Goal: Use online tool/utility

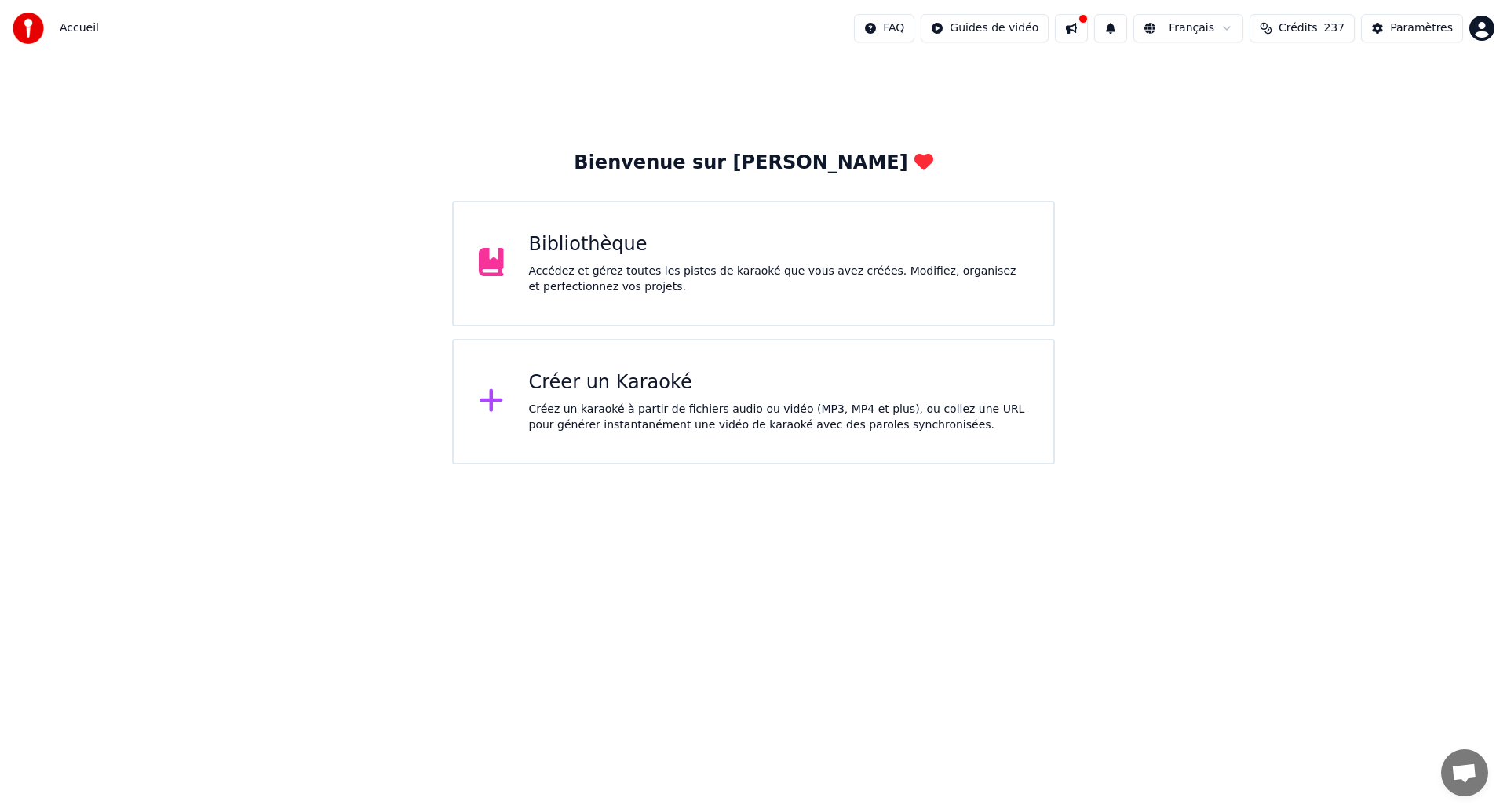
click at [706, 264] on div "Accédez et gérez toutes les pistes de karaoké que vous avez créées. Modifiez, o…" at bounding box center [779, 279] width 500 height 31
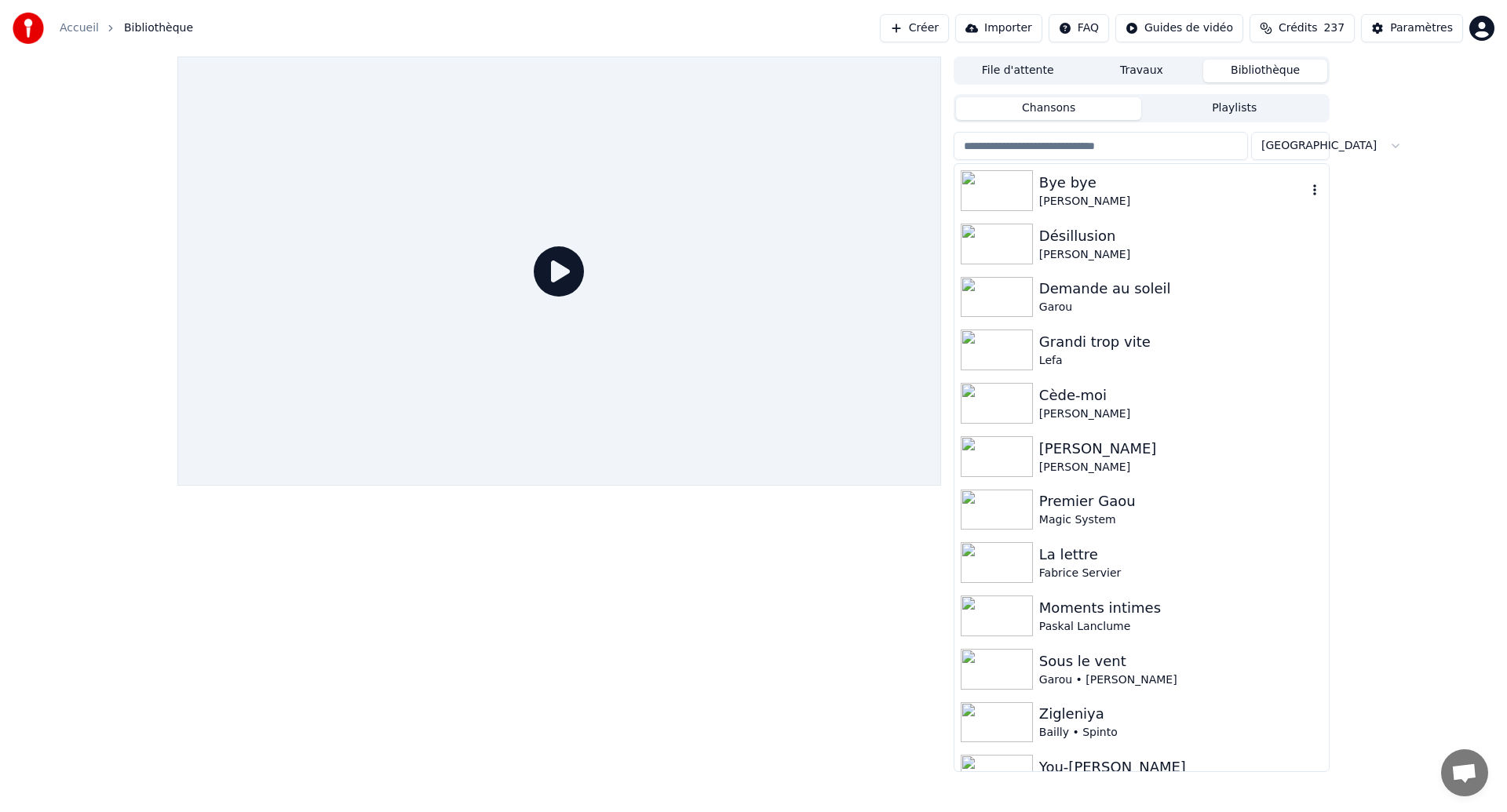
click at [1018, 188] on img at bounding box center [997, 191] width 72 height 41
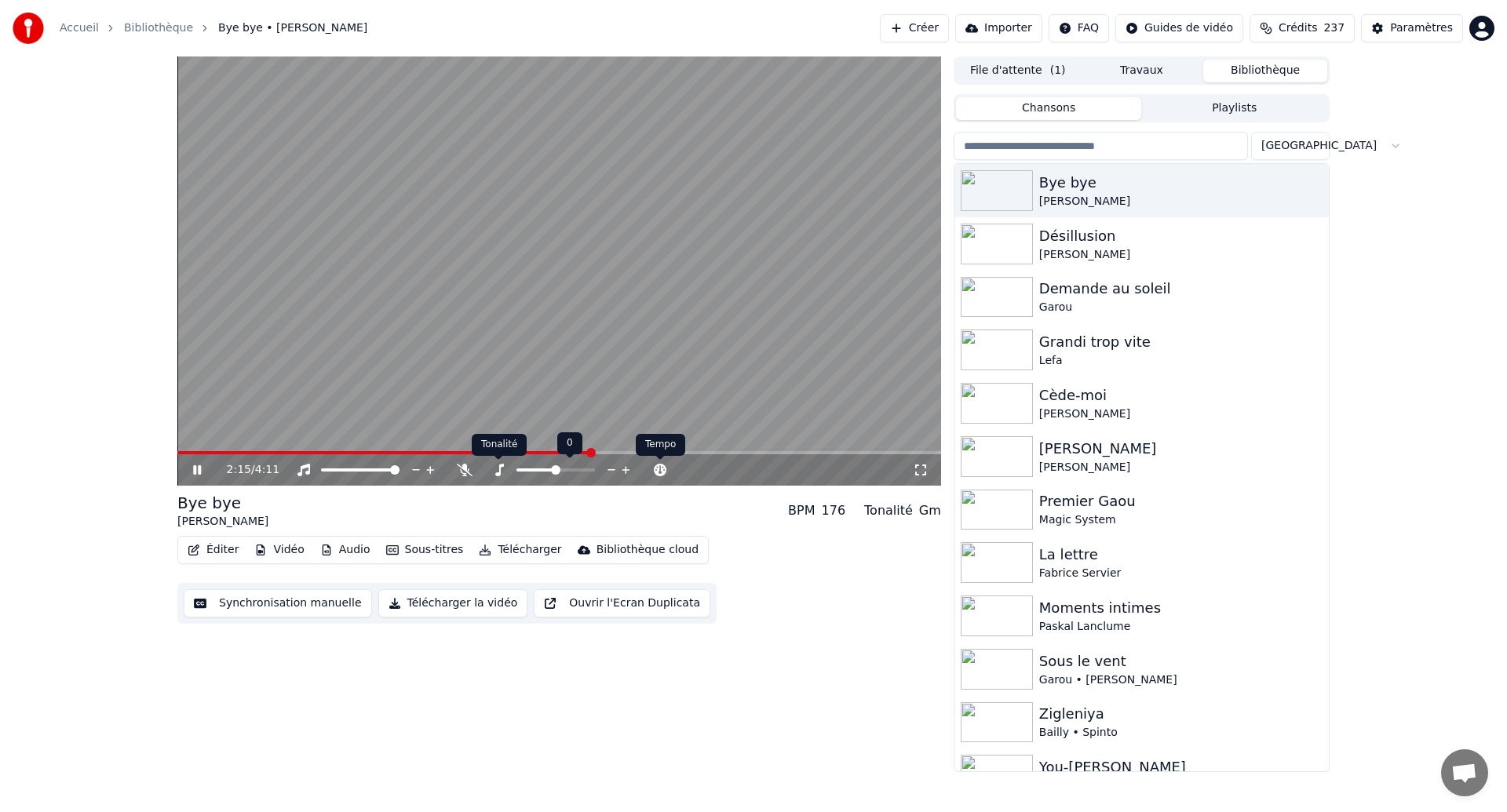
click at [473, 435] on div "Tonalité Tonalité" at bounding box center [499, 444] width 55 height 22
click at [468, 326] on video at bounding box center [560, 272] width 764 height 429
click at [570, 453] on span at bounding box center [373, 453] width 392 height 3
click at [196, 477] on div "2:09 / 4:11" at bounding box center [559, 470] width 751 height 16
click at [195, 473] on icon at bounding box center [197, 470] width 9 height 11
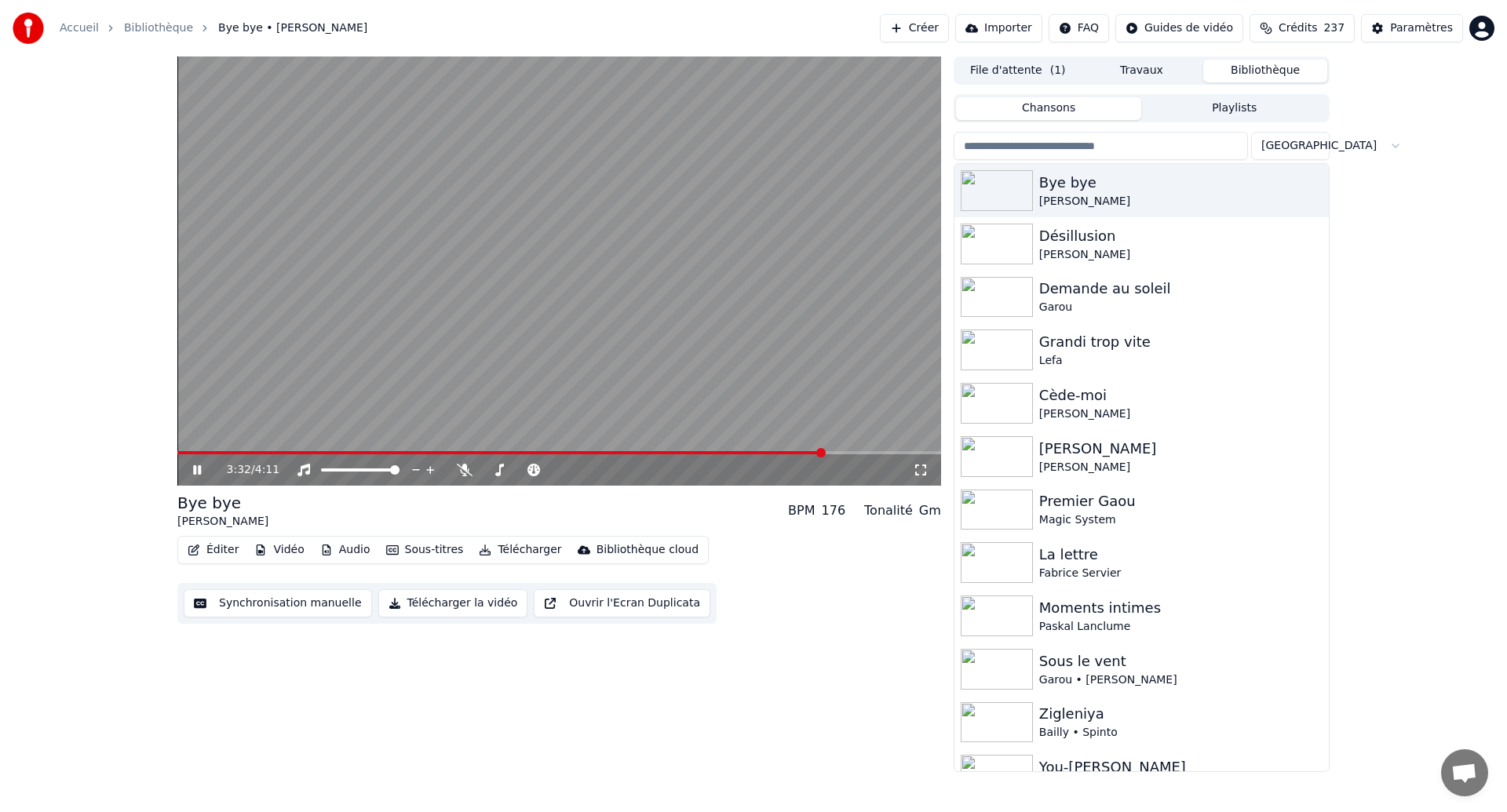
click at [282, 609] on button "Synchronisation manuelle" at bounding box center [278, 603] width 188 height 28
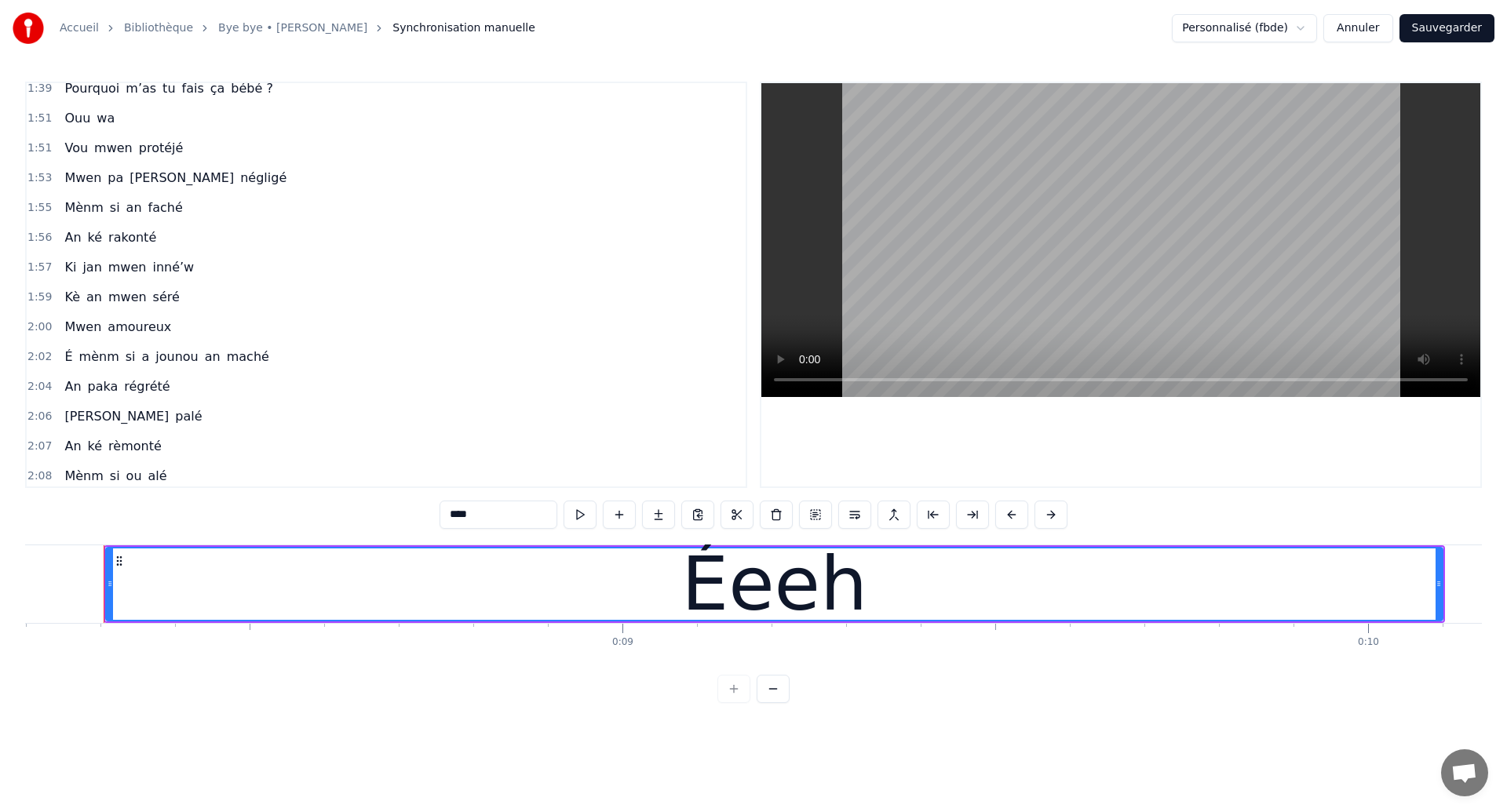
scroll to position [794, 0]
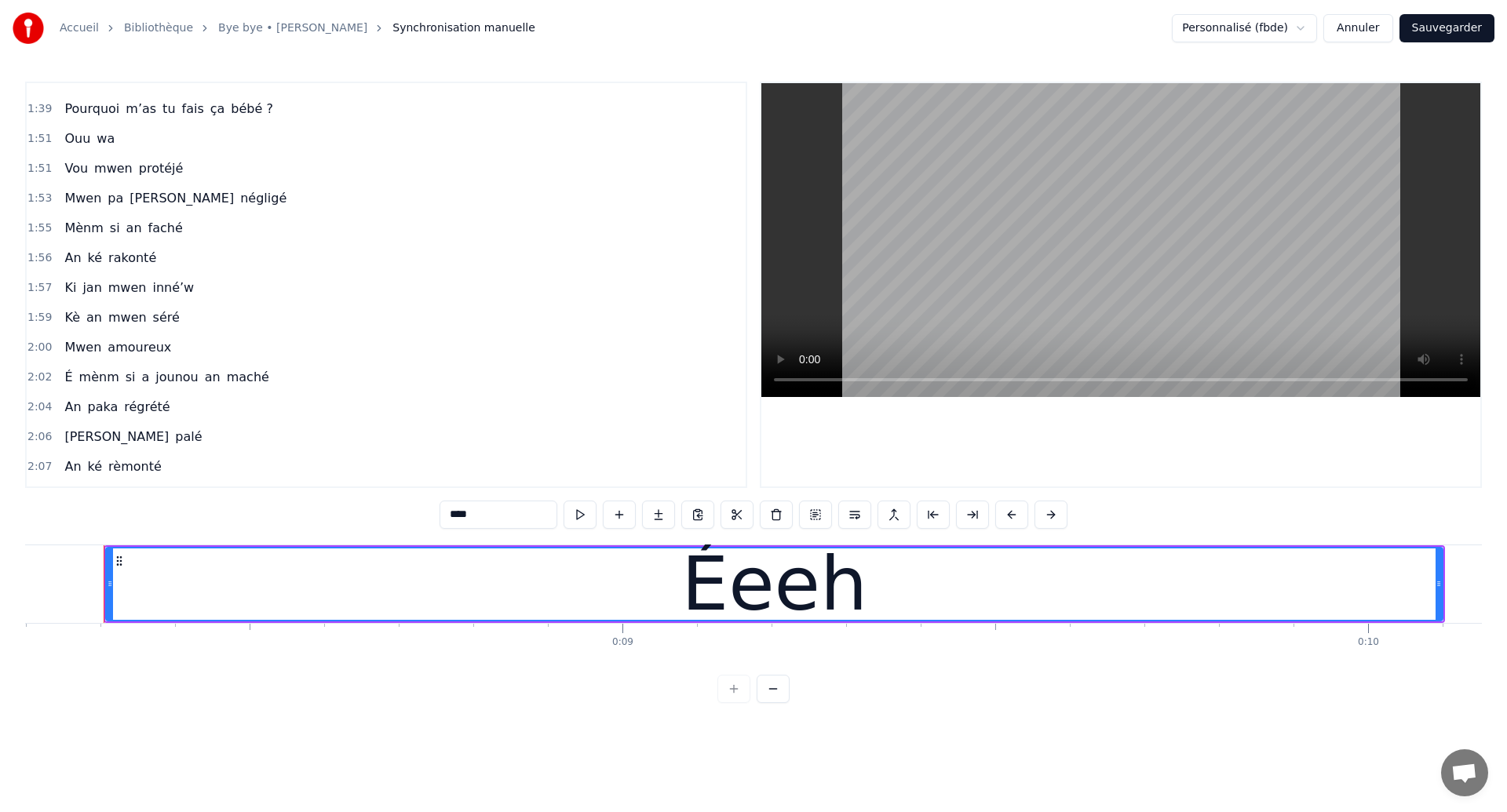
click at [66, 140] on span "Ouu" at bounding box center [78, 138] width 29 height 18
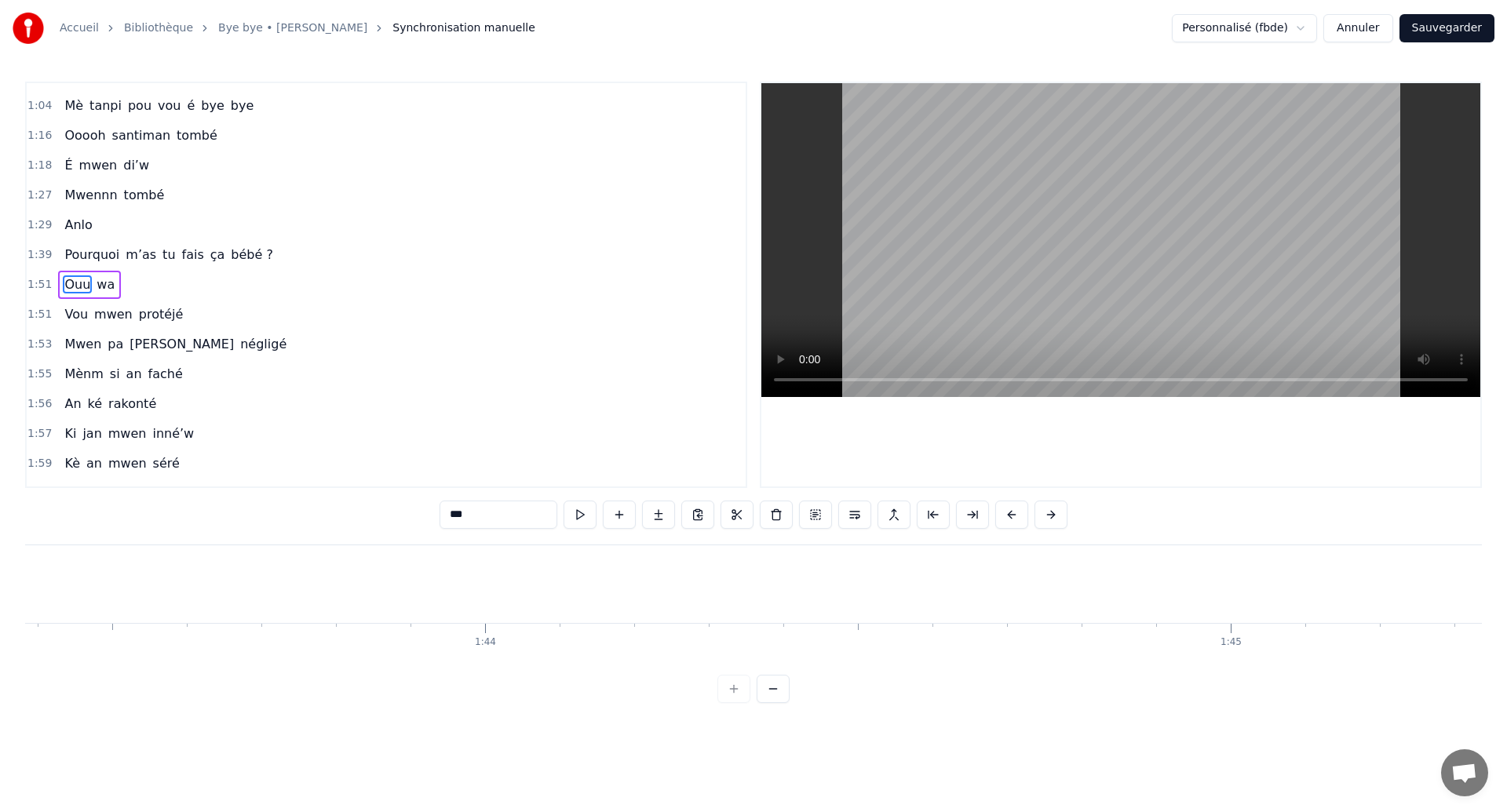
scroll to position [0, 82675]
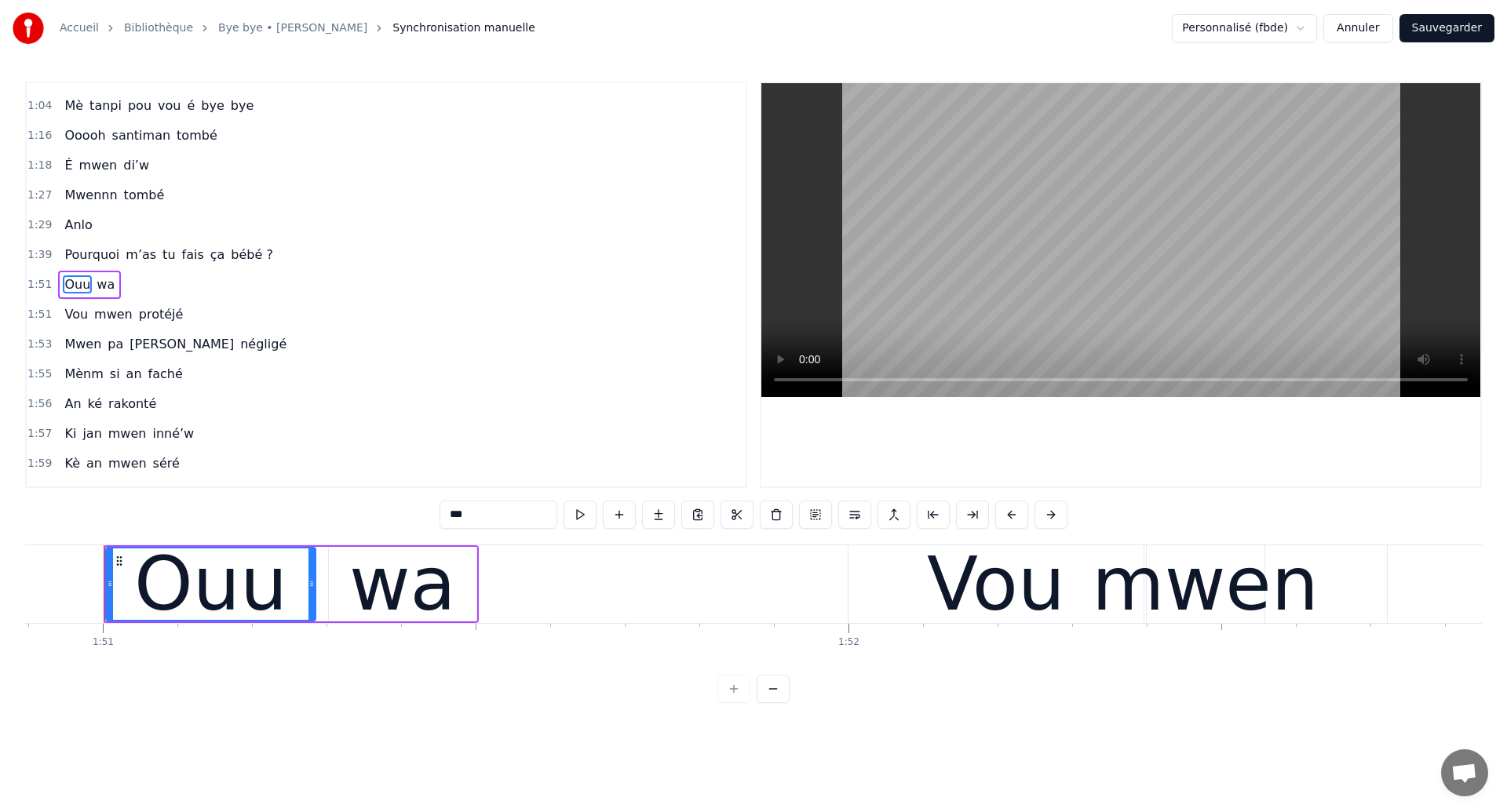
click at [65, 283] on span "Ouu" at bounding box center [78, 284] width 29 height 18
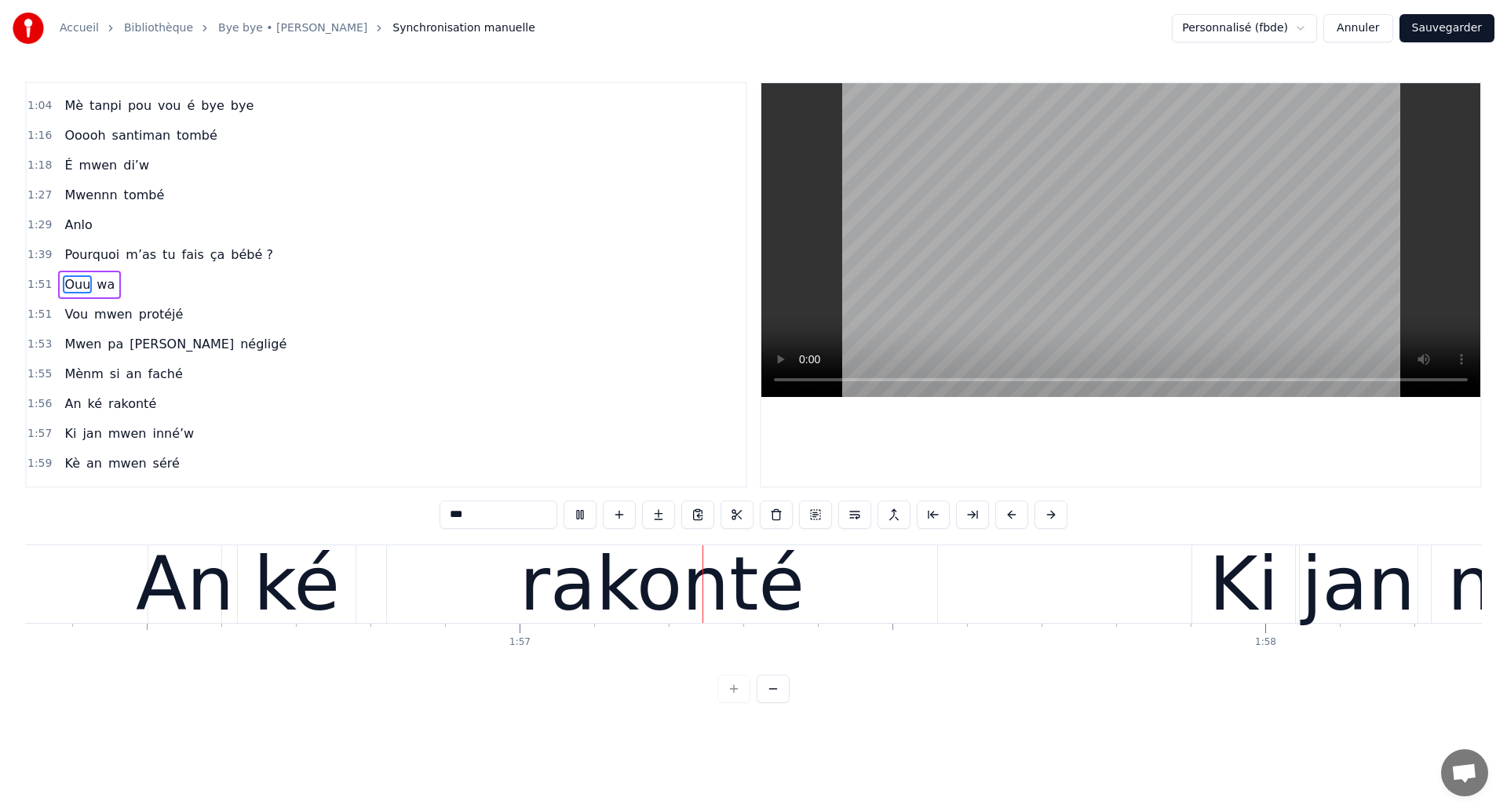
scroll to position [0, 86785]
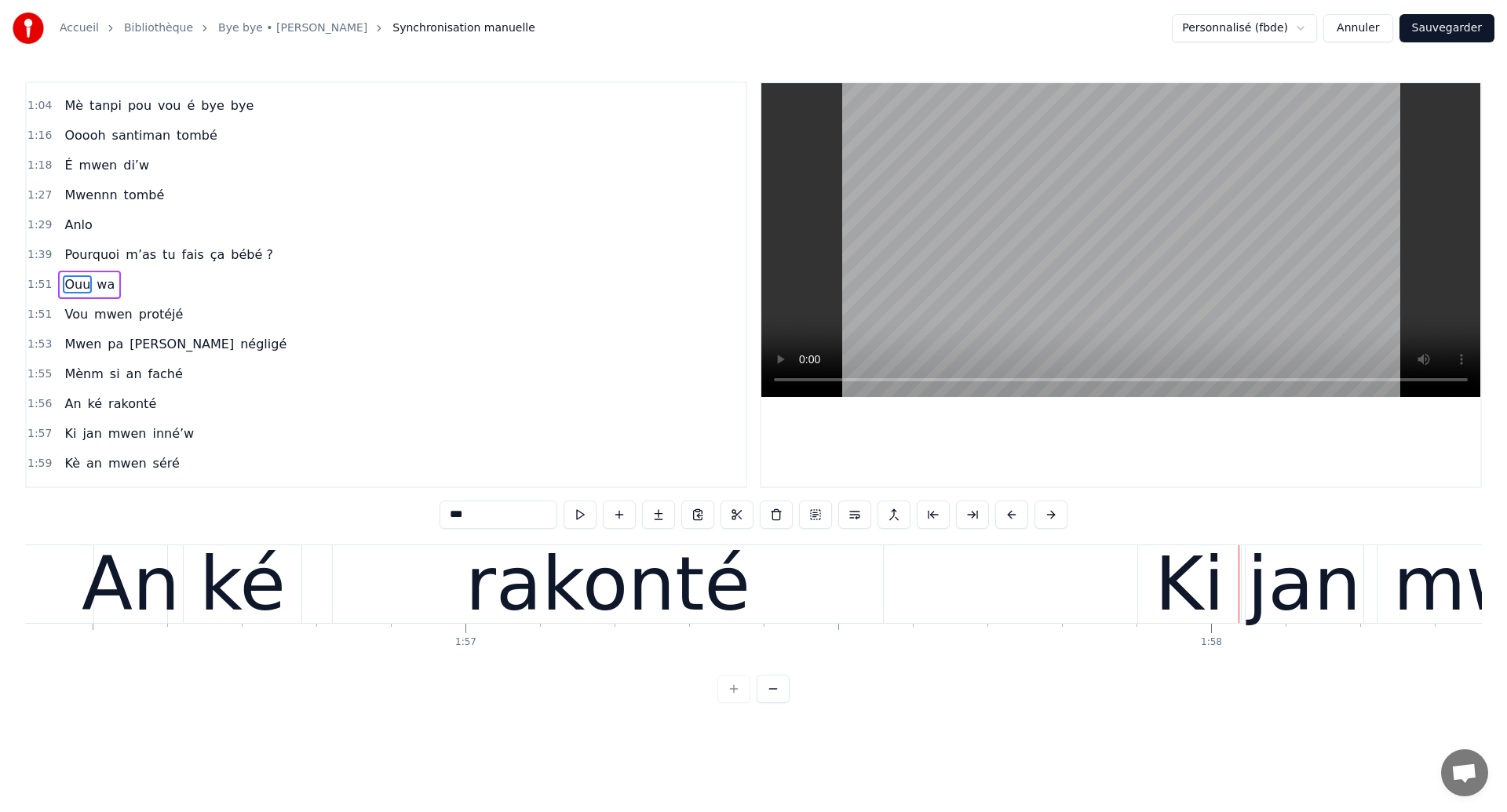
click at [128, 378] on span "an" at bounding box center [134, 373] width 19 height 18
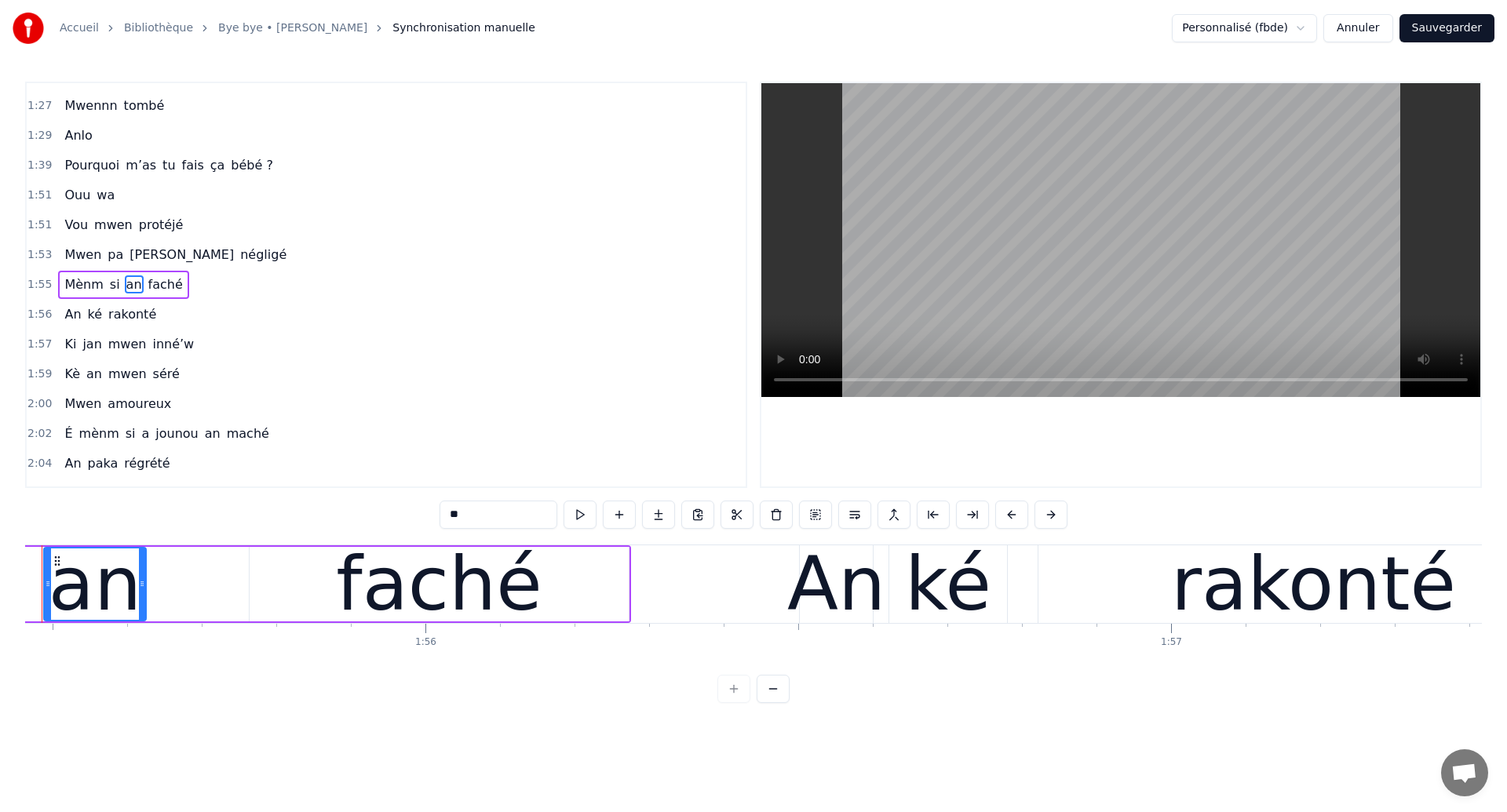
scroll to position [0, 86018]
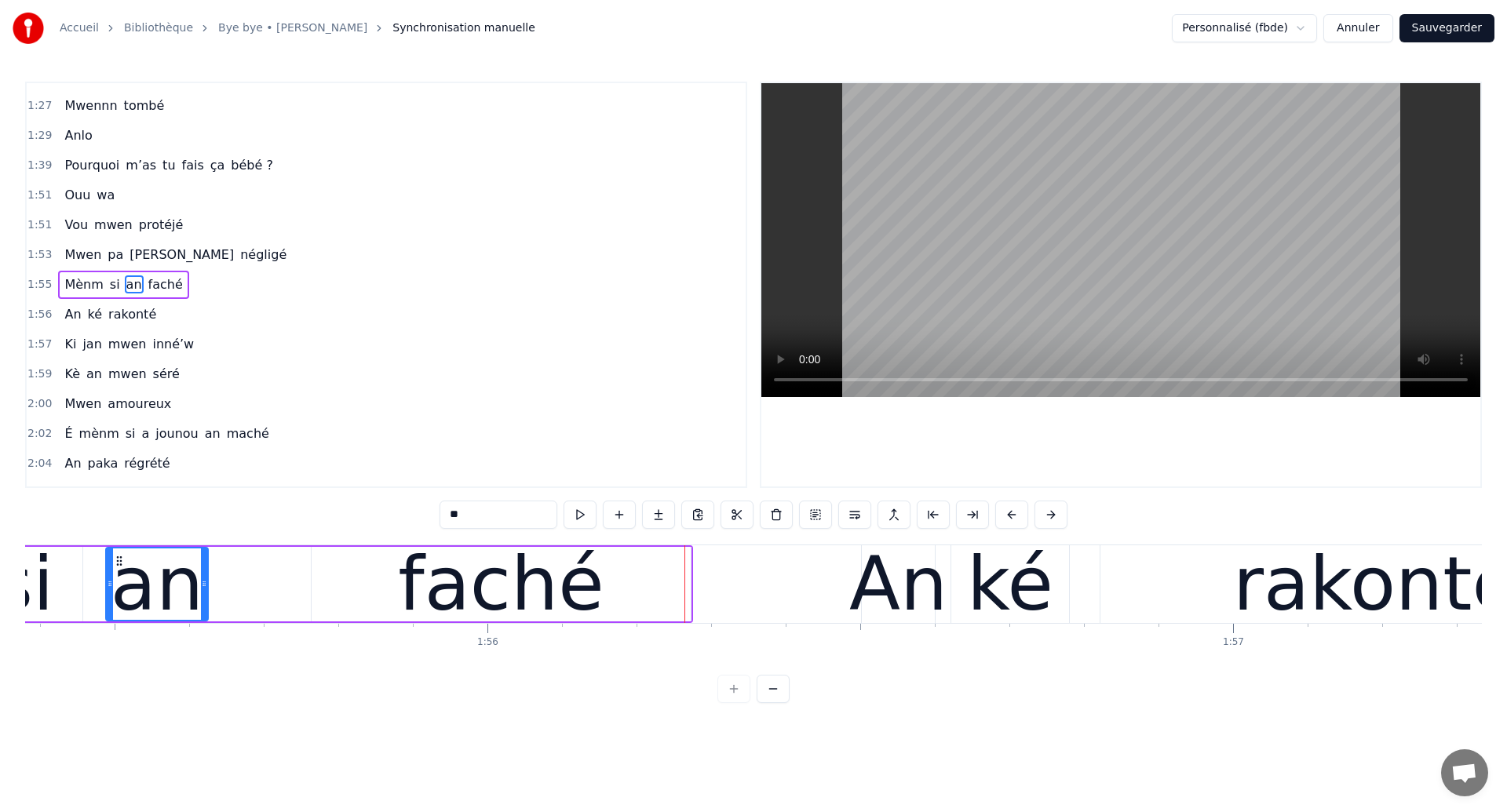
click at [80, 610] on div "si" at bounding box center [24, 584] width 117 height 74
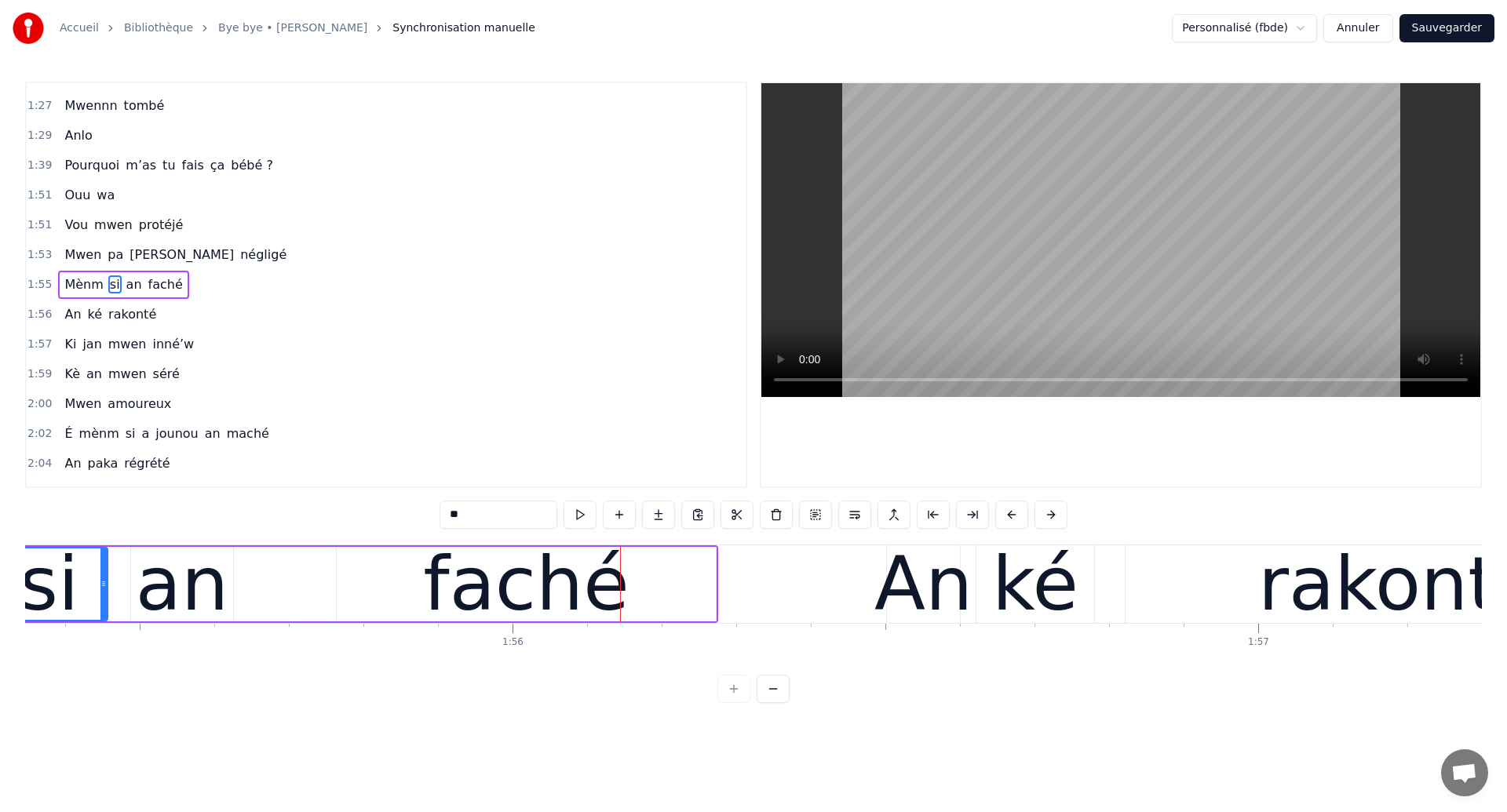
click at [363, 587] on div "faché" at bounding box center [526, 584] width 379 height 74
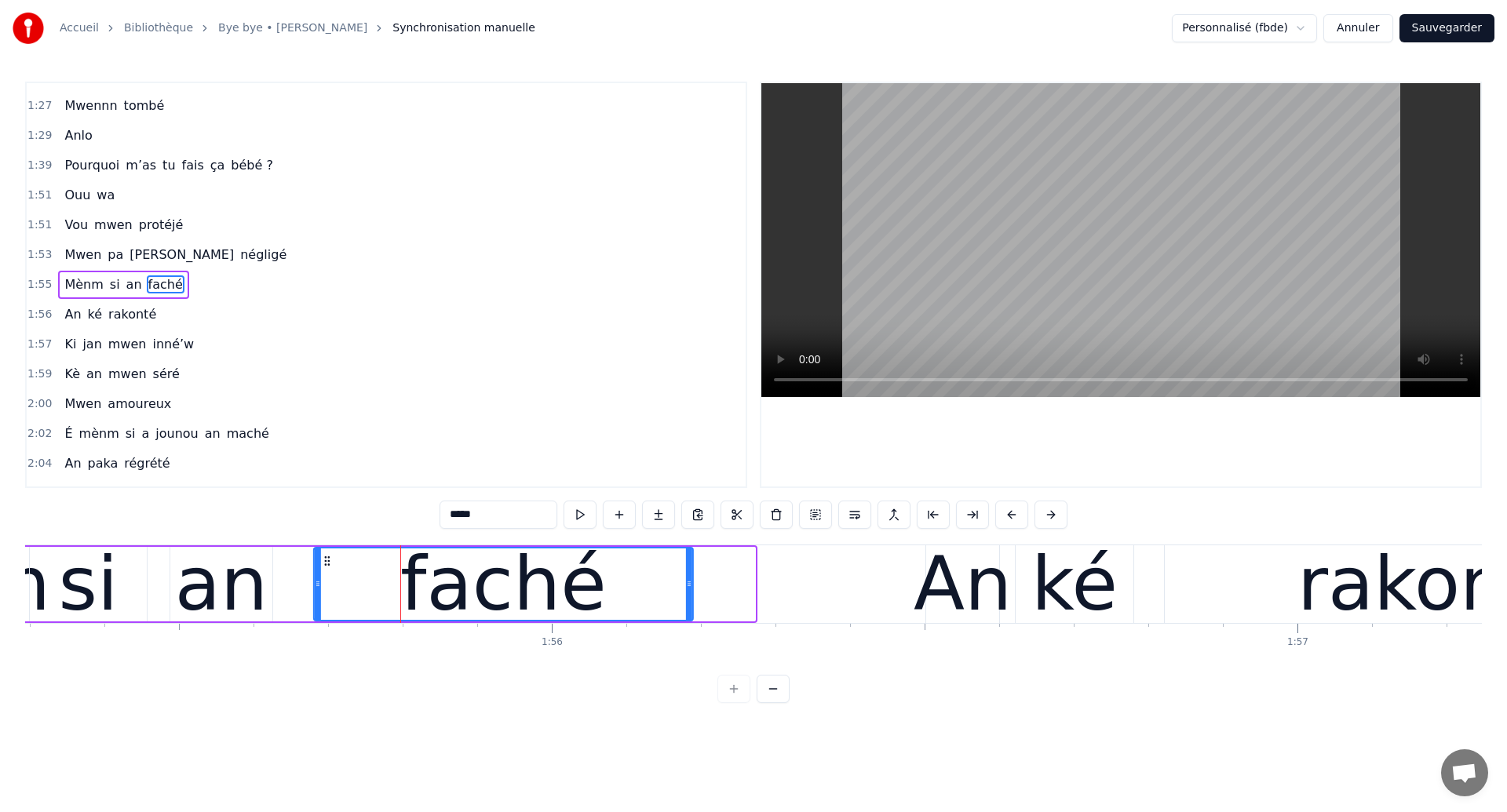
scroll to position [0, 85944]
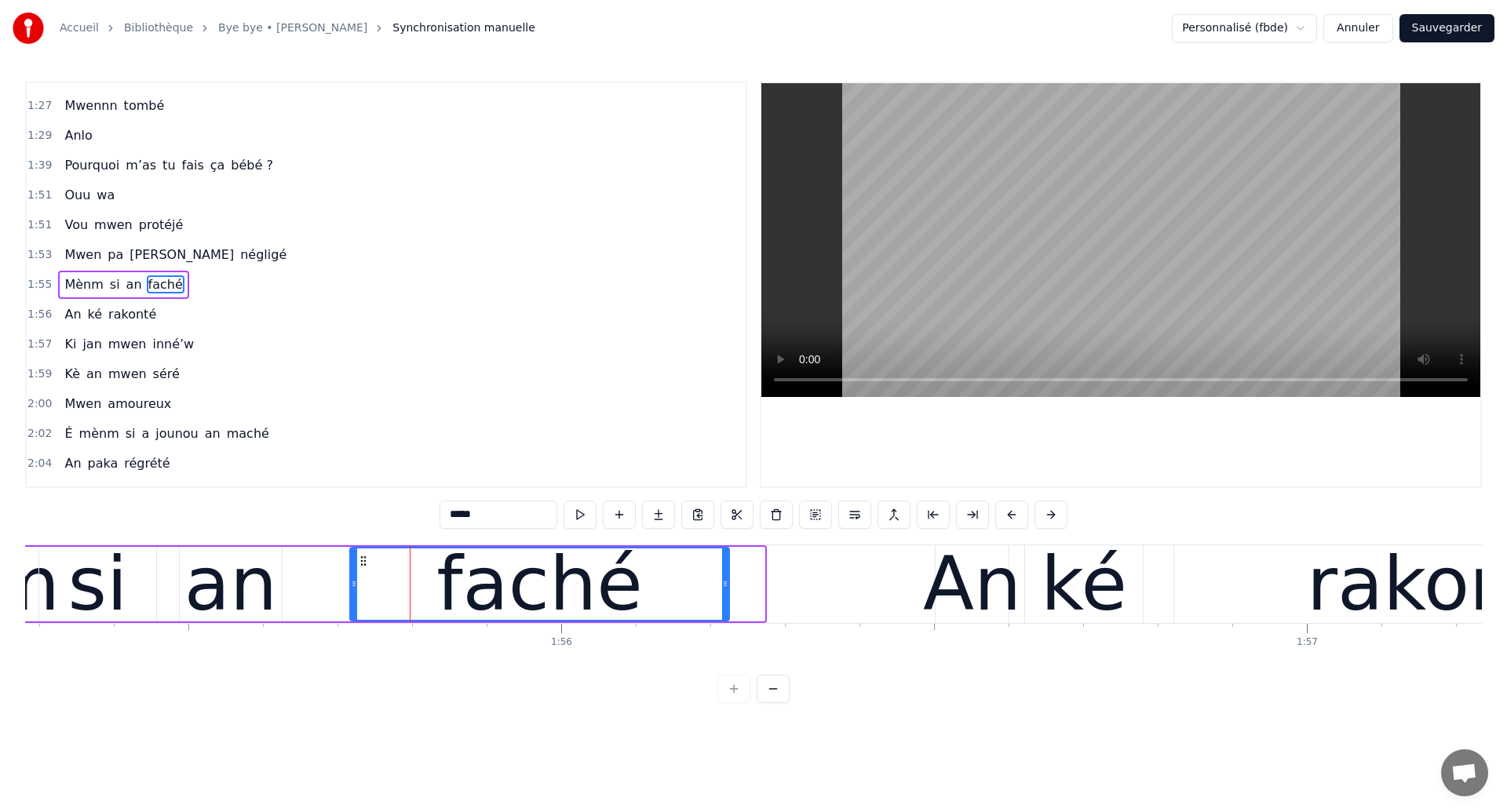
drag, startPoint x: 349, startPoint y: 557, endPoint x: 363, endPoint y: 568, distance: 17.8
click at [363, 568] on div "faché" at bounding box center [540, 584] width 378 height 72
click at [68, 281] on span "Mènm" at bounding box center [84, 284] width 41 height 18
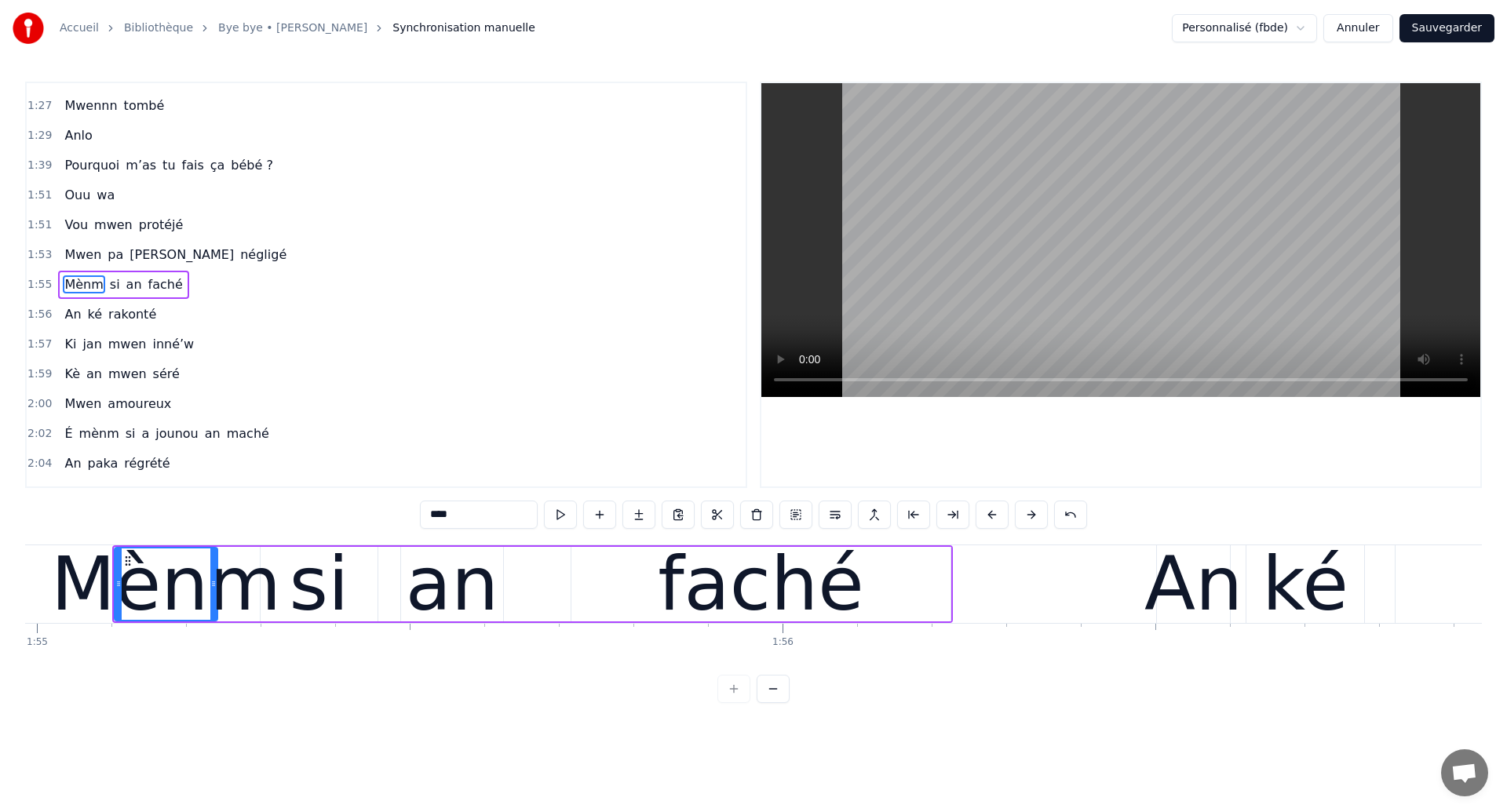
scroll to position [0, 85671]
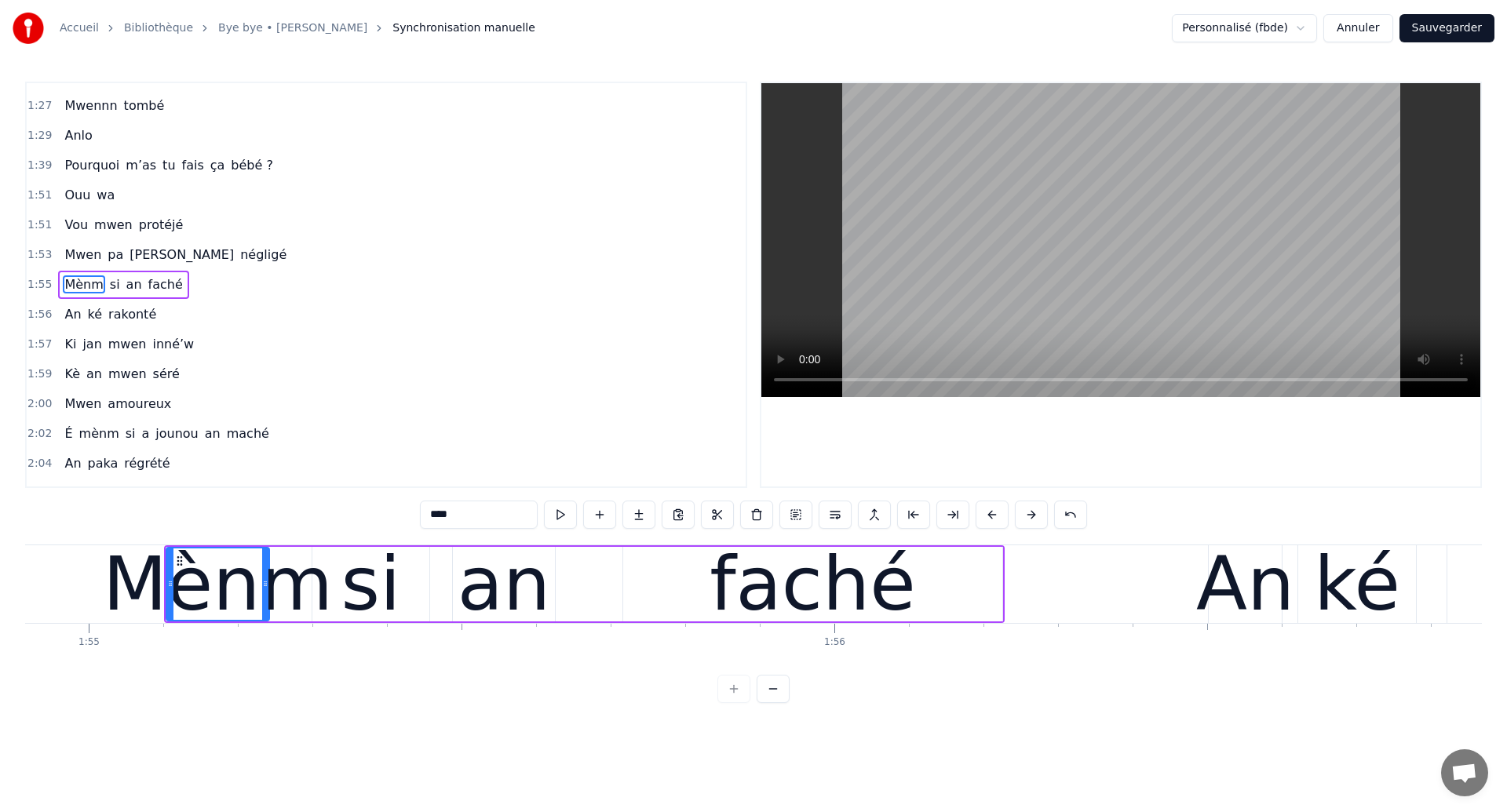
click at [286, 597] on div "Mènm" at bounding box center [217, 584] width 230 height 112
click at [500, 598] on div "an" at bounding box center [503, 584] width 92 height 112
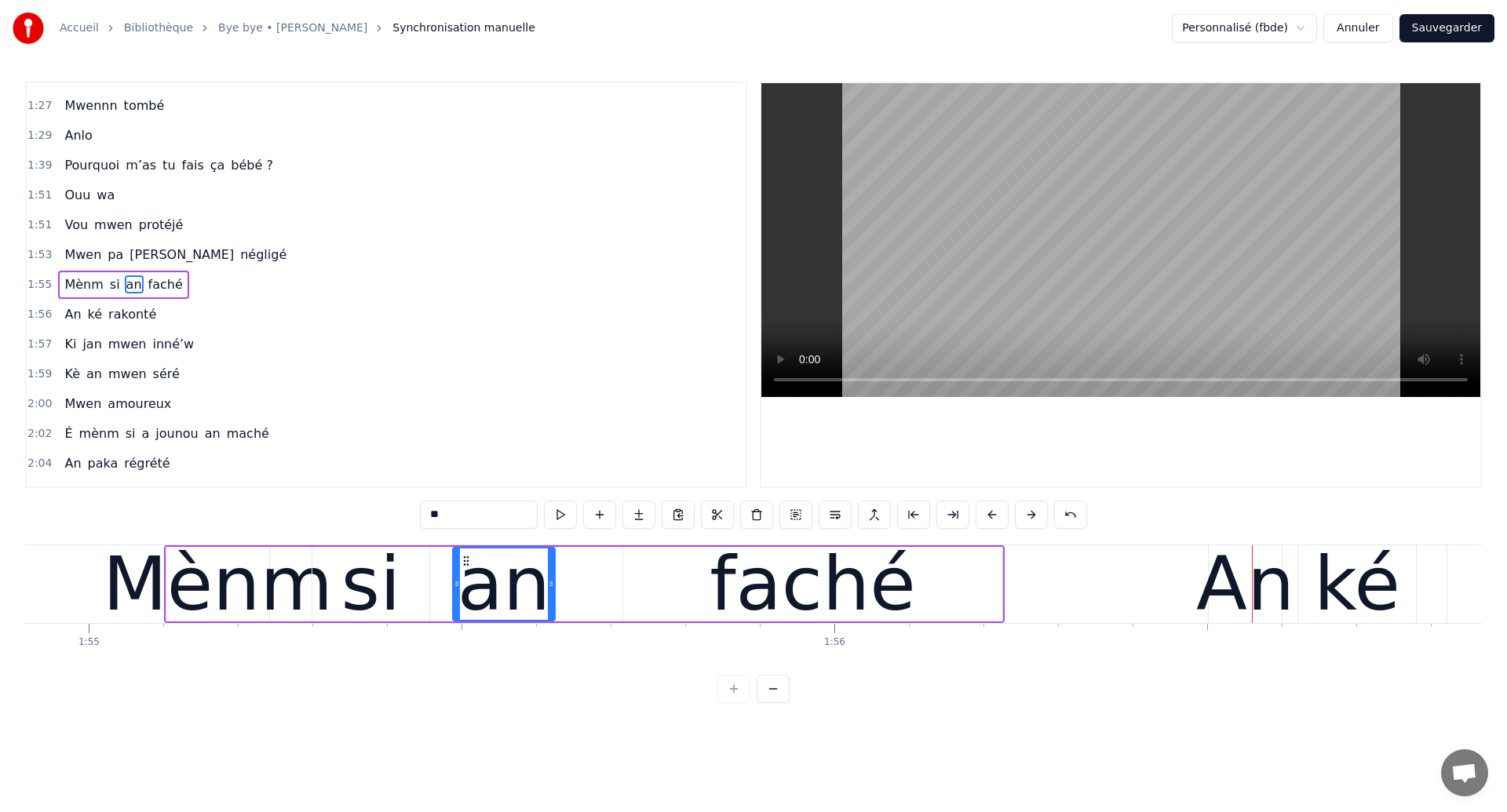
click at [990, 590] on div "faché" at bounding box center [813, 584] width 379 height 74
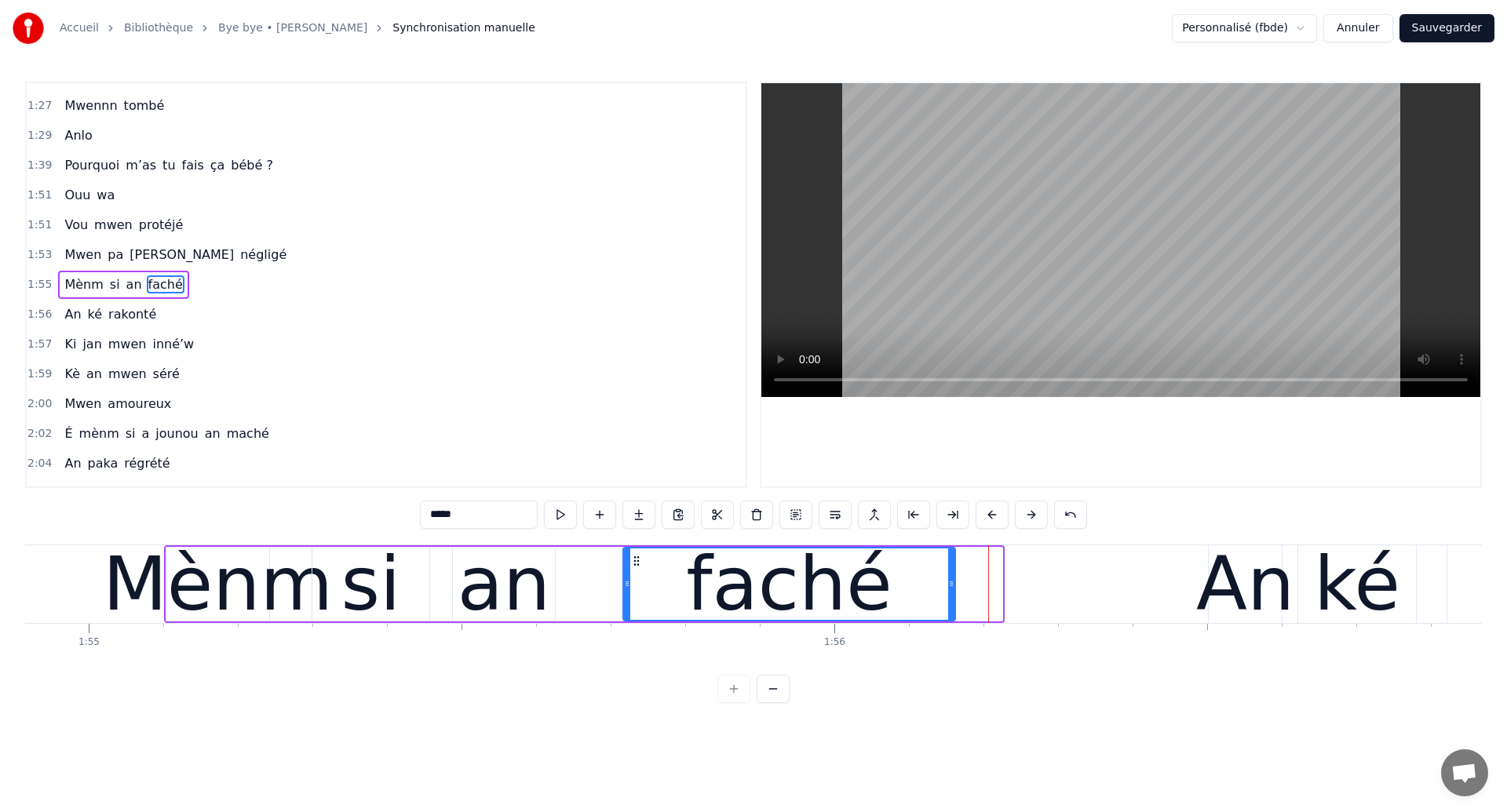
drag, startPoint x: 998, startPoint y: 593, endPoint x: 951, endPoint y: 606, distance: 48.8
click at [951, 606] on div at bounding box center [951, 584] width 6 height 72
click at [334, 604] on div "si" at bounding box center [371, 584] width 117 height 74
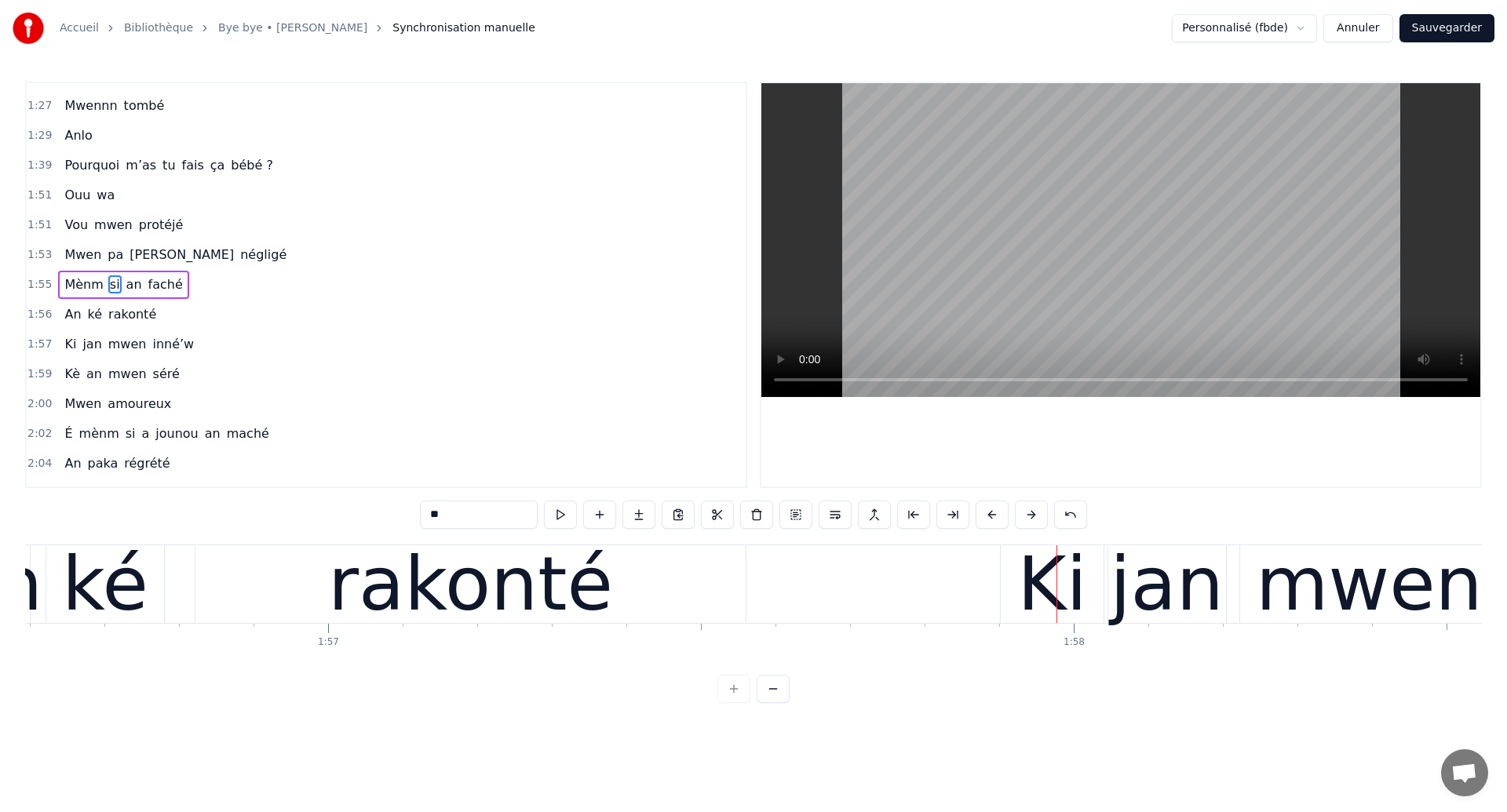
scroll to position [0, 86755]
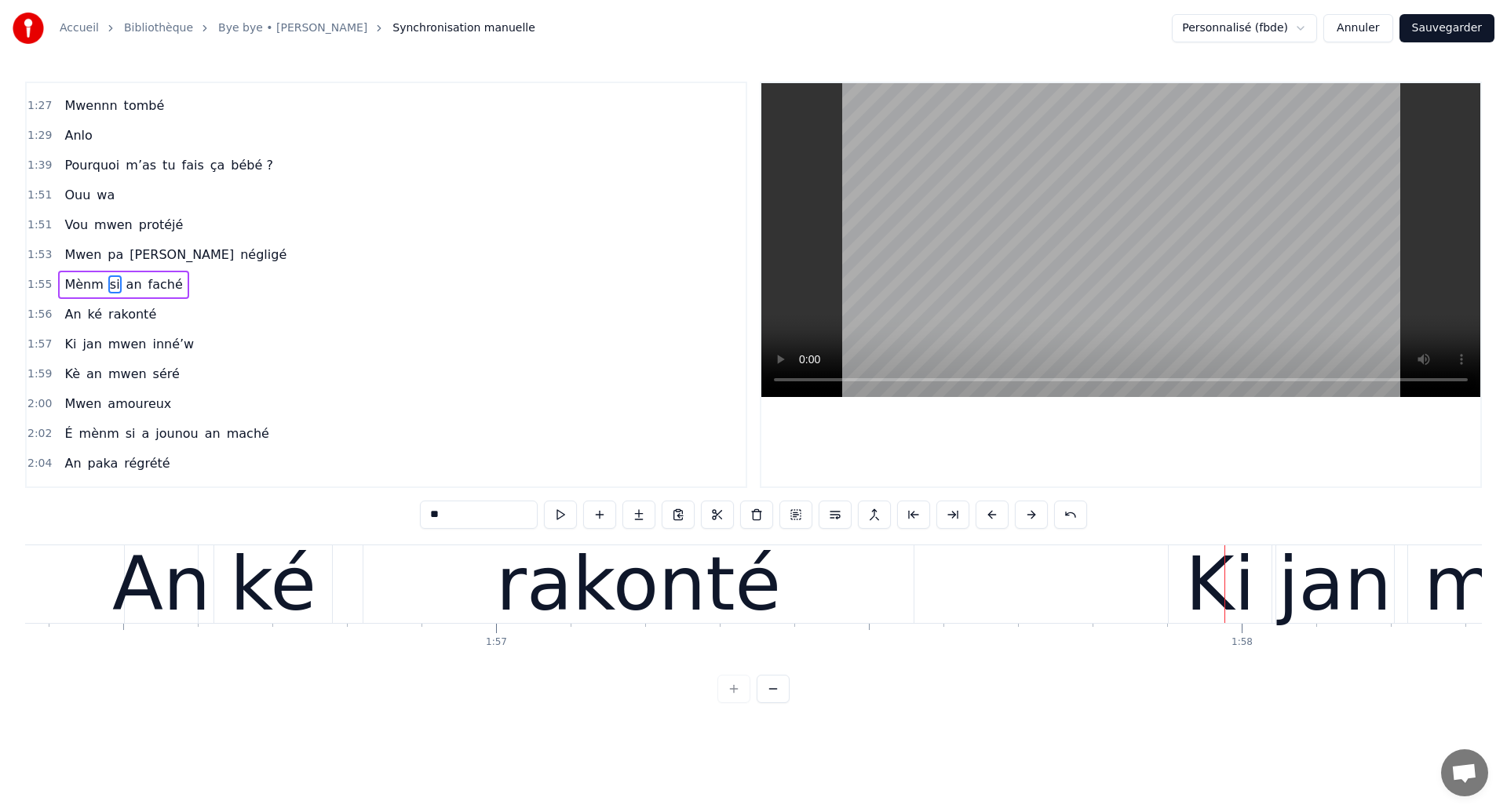
click at [241, 623] on div "ké" at bounding box center [273, 584] width 86 height 112
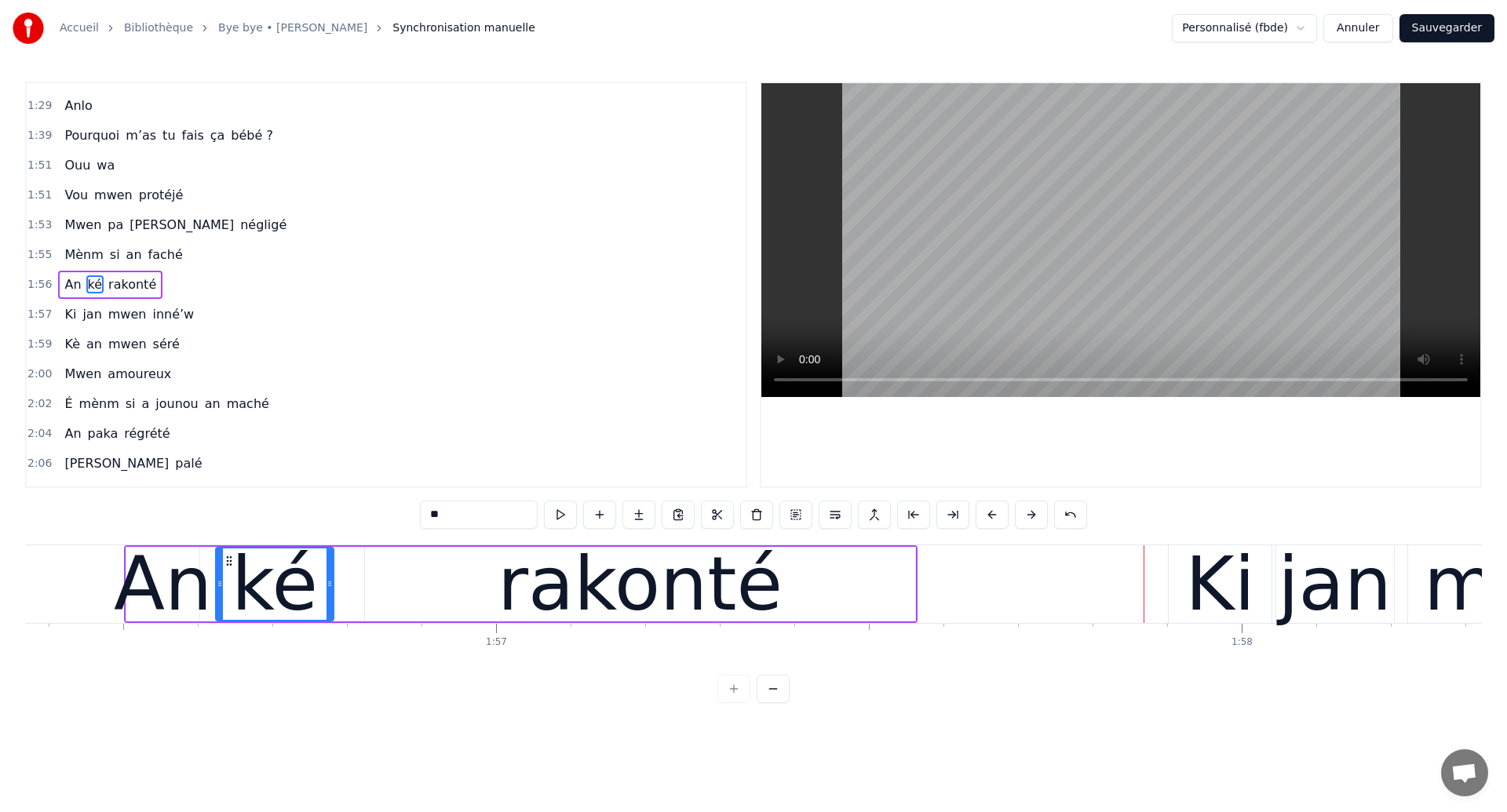
click at [899, 585] on div "rakonté" at bounding box center [640, 584] width 550 height 74
type input "*******"
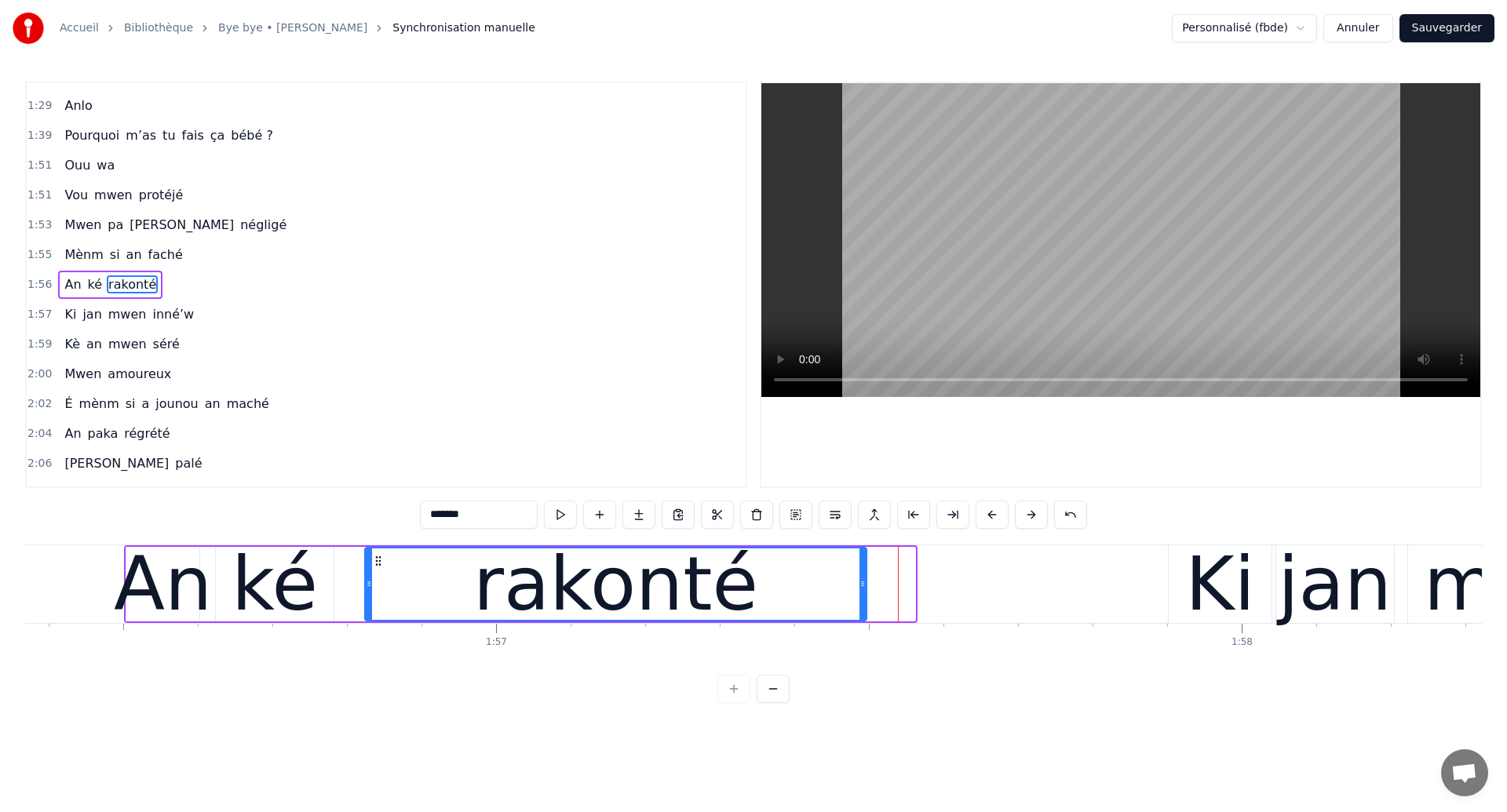
drag, startPoint x: 911, startPoint y: 590, endPoint x: 862, endPoint y: 602, distance: 50.4
click at [862, 602] on div at bounding box center [862, 584] width 6 height 72
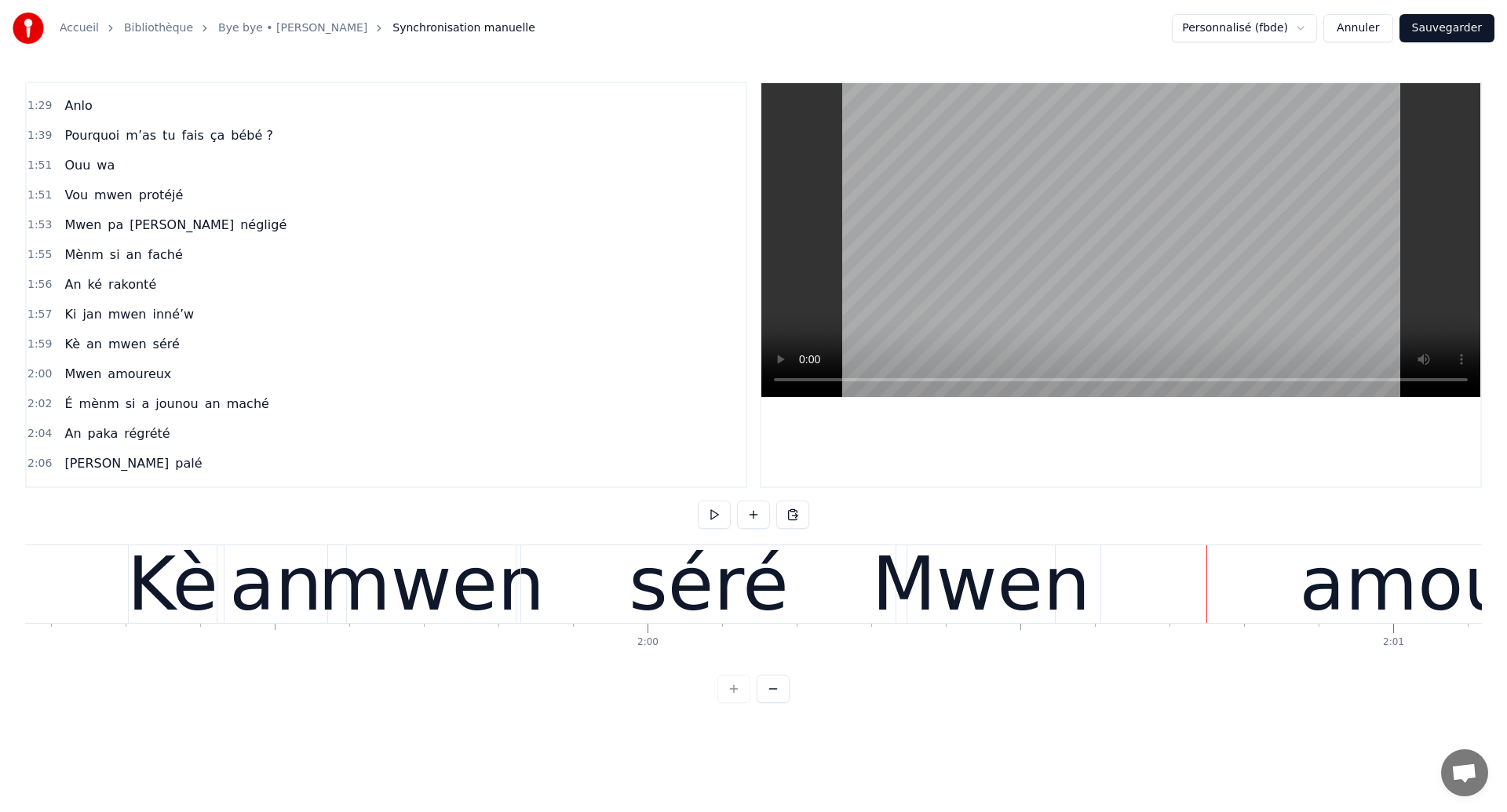
scroll to position [0, 88784]
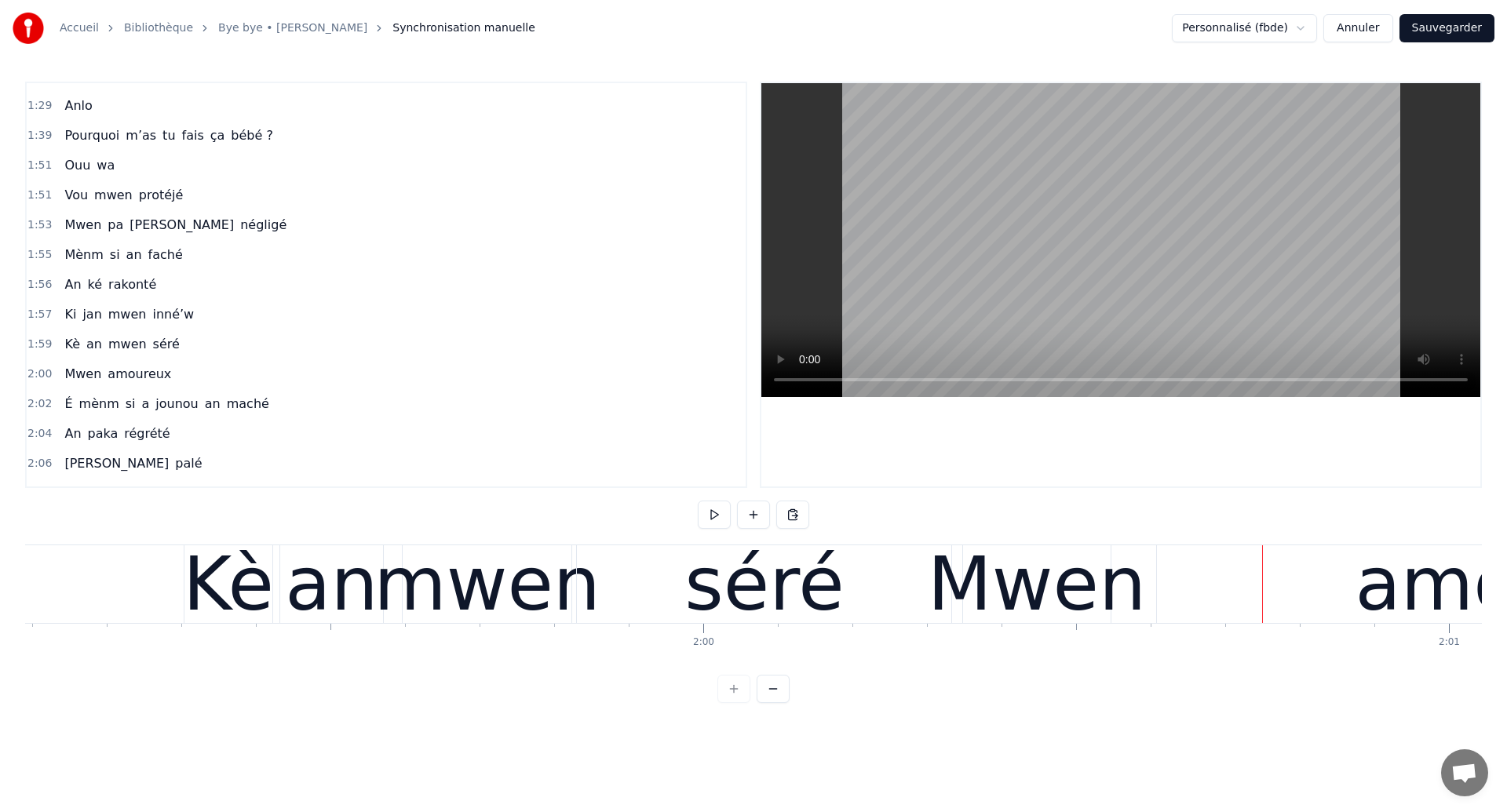
click at [260, 604] on div "Kè" at bounding box center [228, 584] width 91 height 112
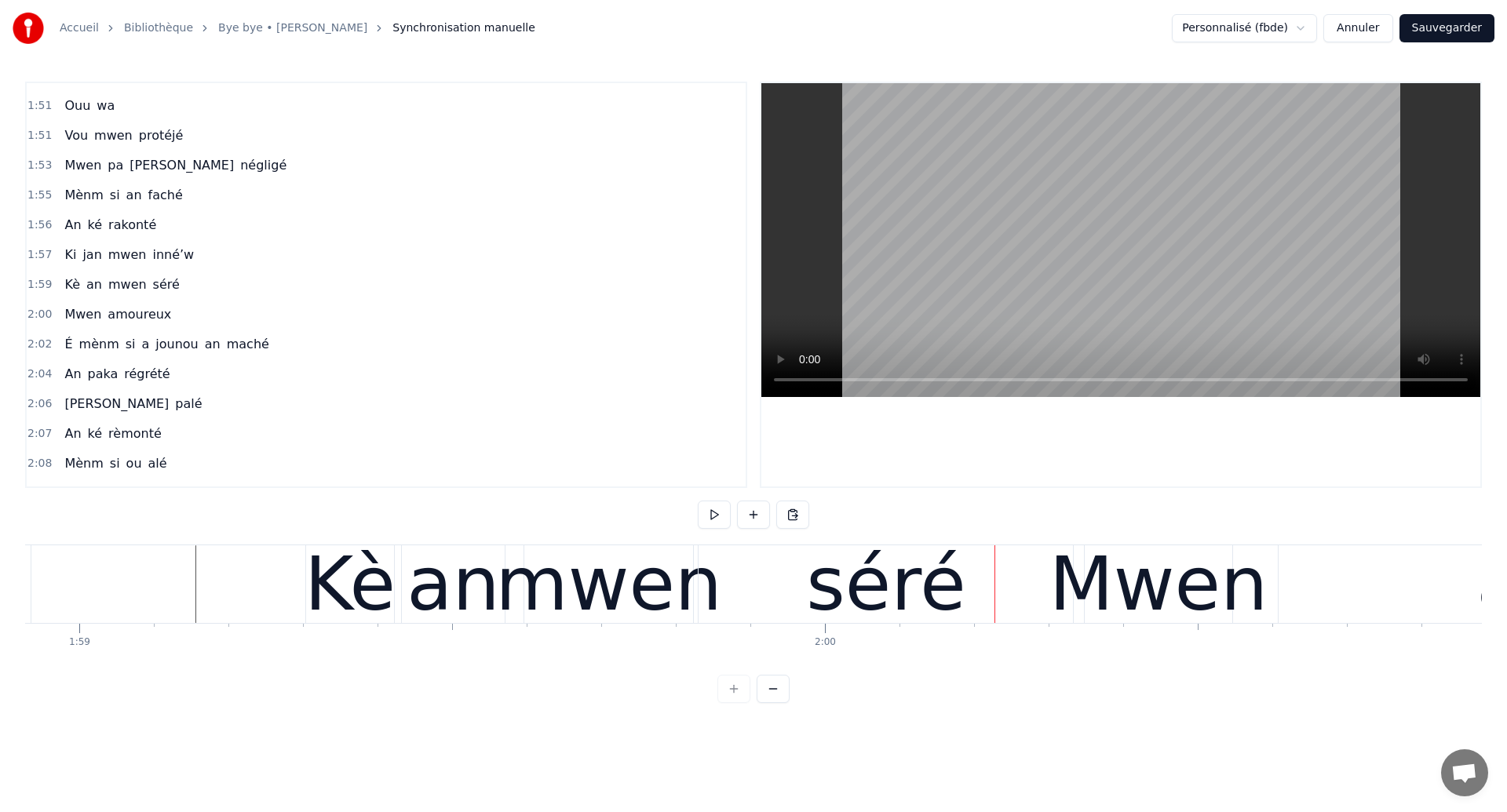
scroll to position [0, 88659]
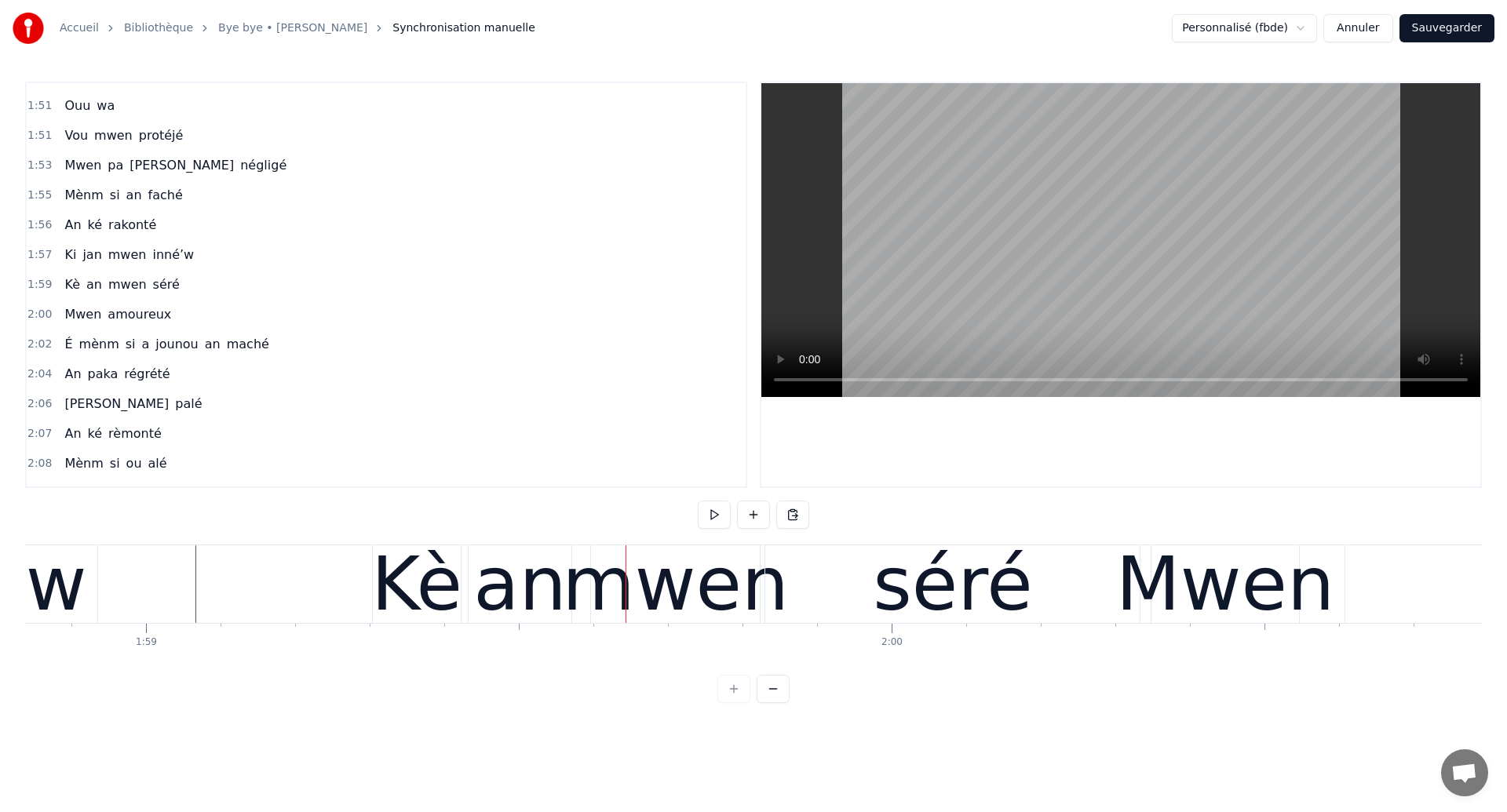
scroll to position [0, 88536]
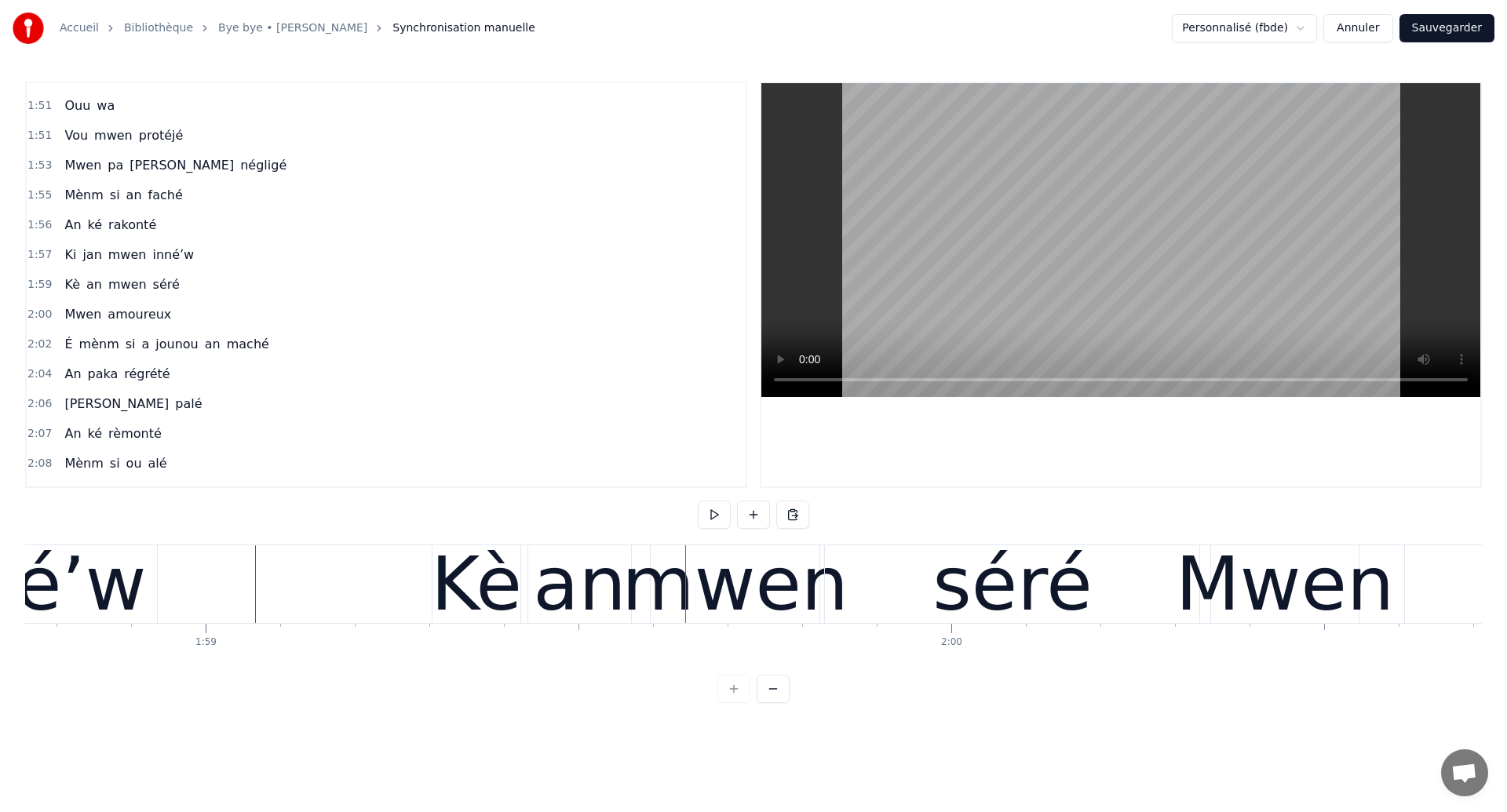
click at [74, 590] on div "inné’w" at bounding box center [22, 584] width 246 height 112
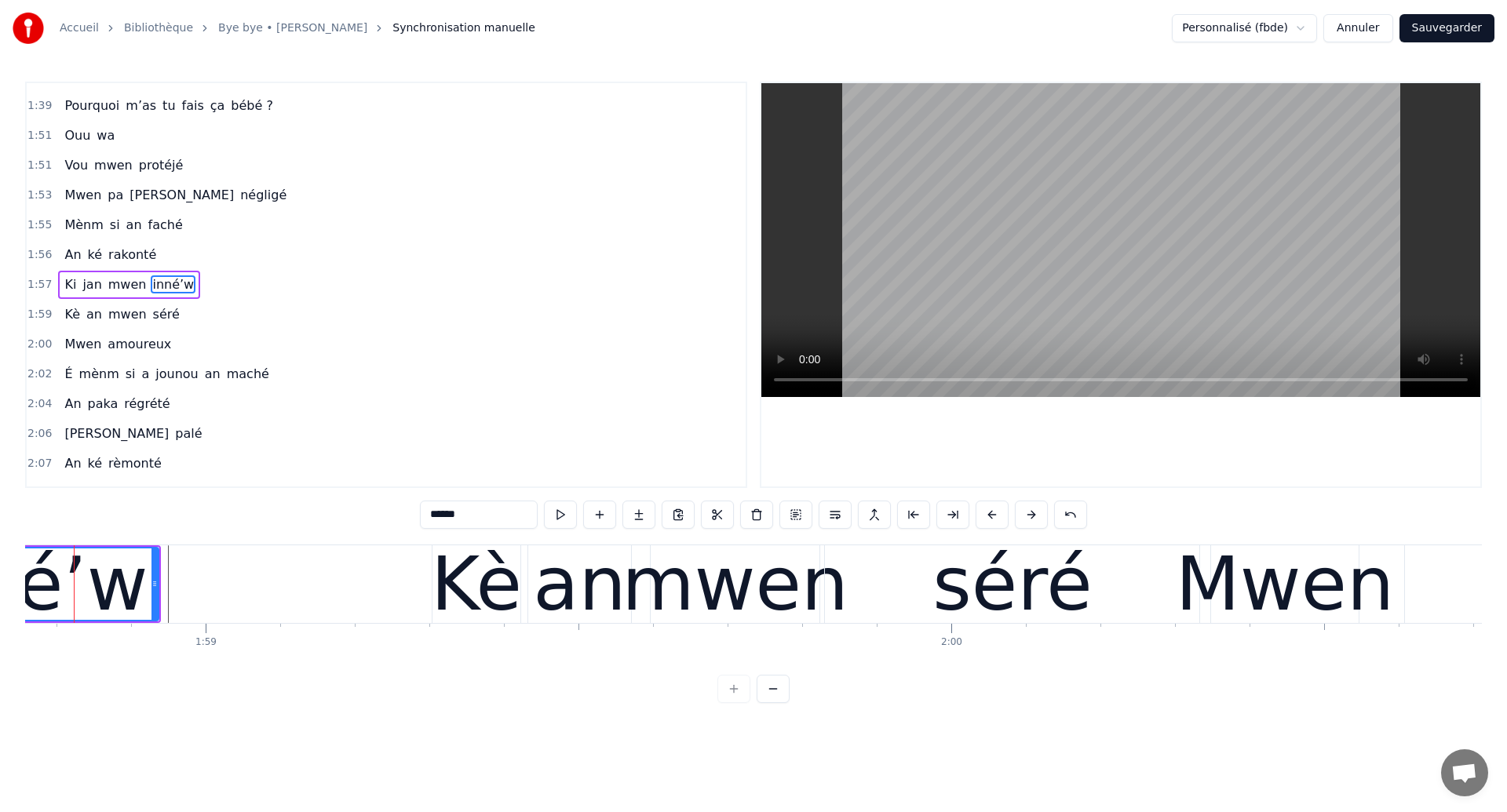
scroll to position [0, 88506]
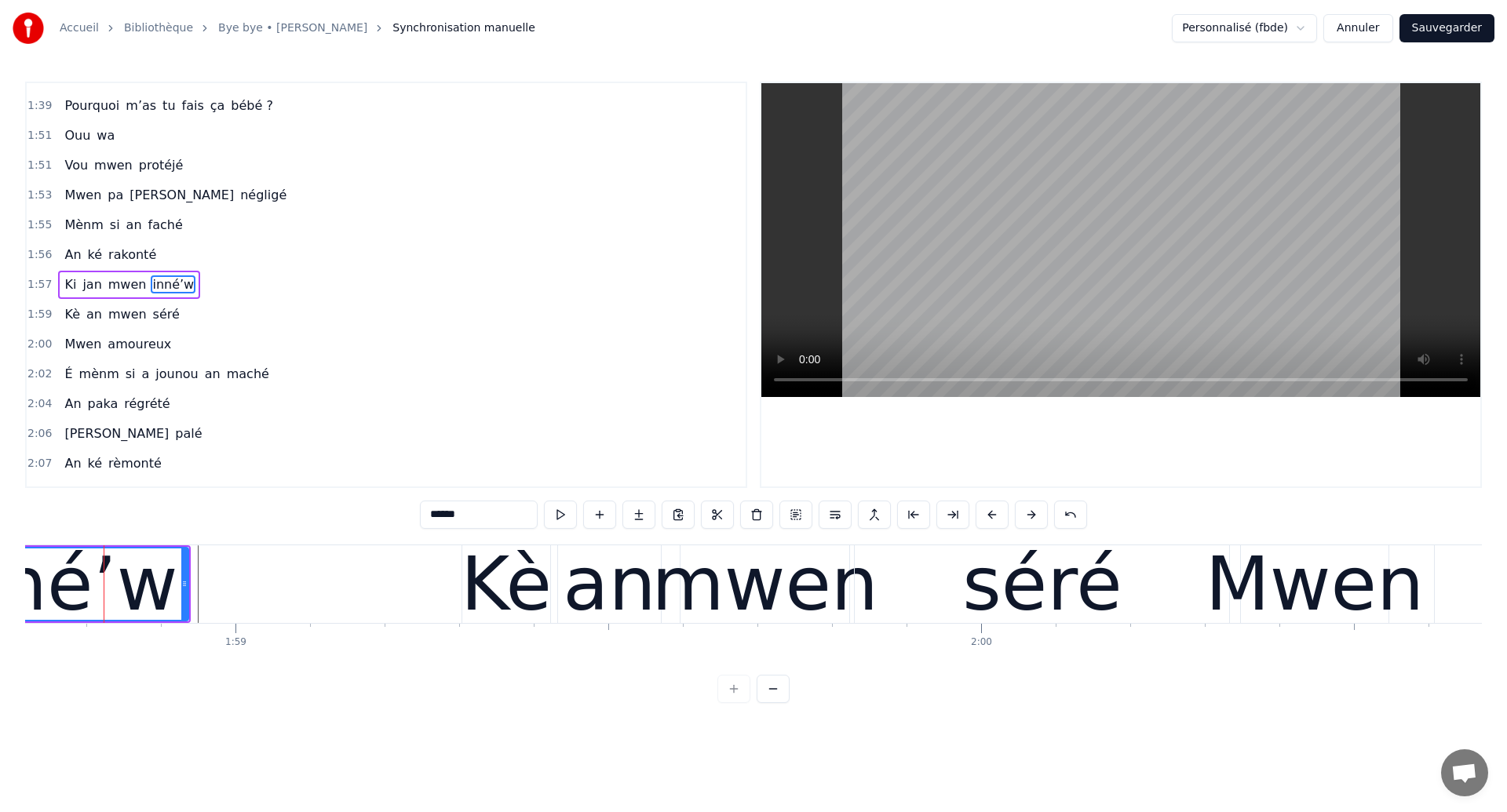
click at [46, 607] on div "inné’w" at bounding box center [54, 584] width 246 height 112
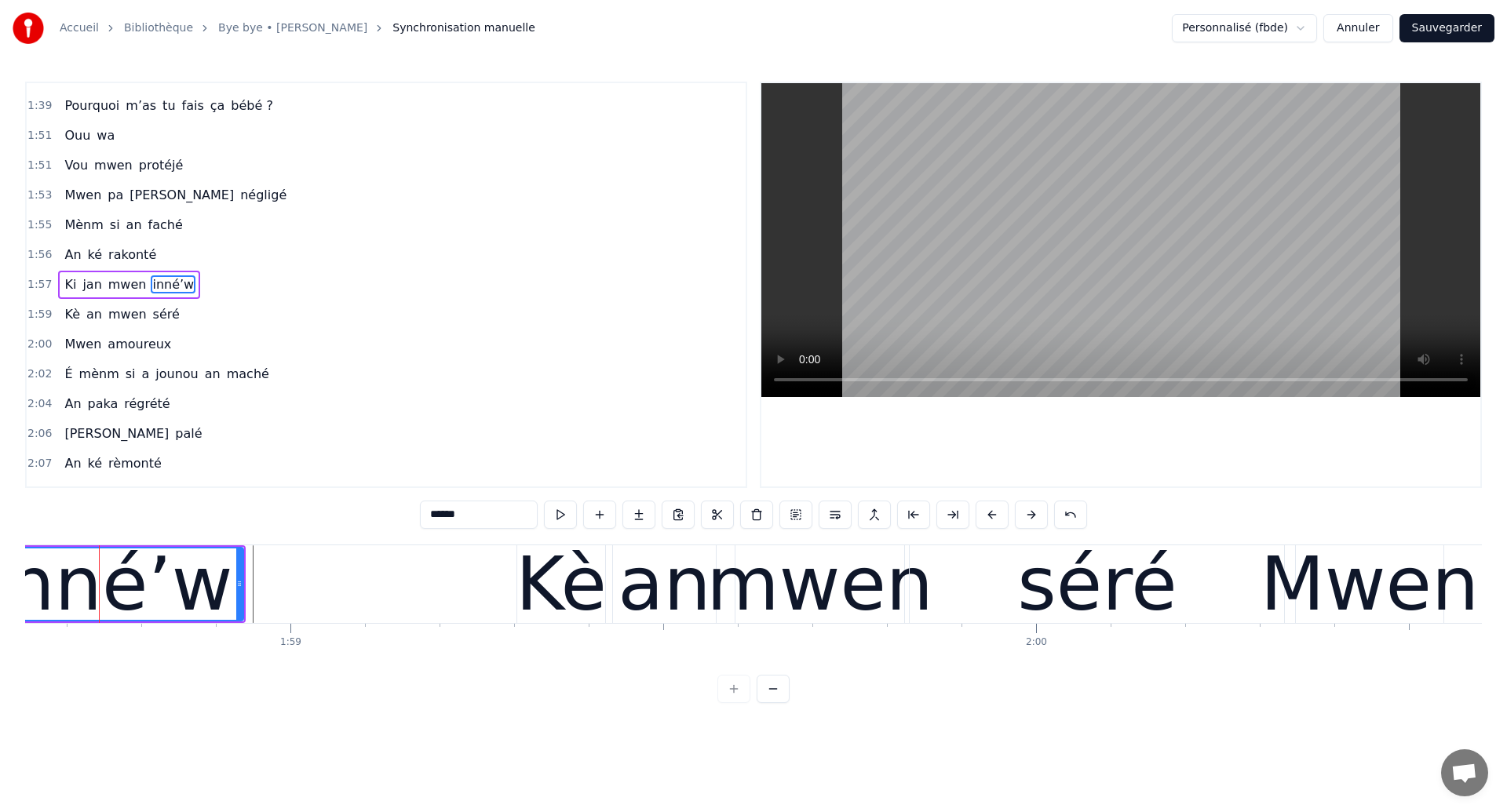
scroll to position [0, 88447]
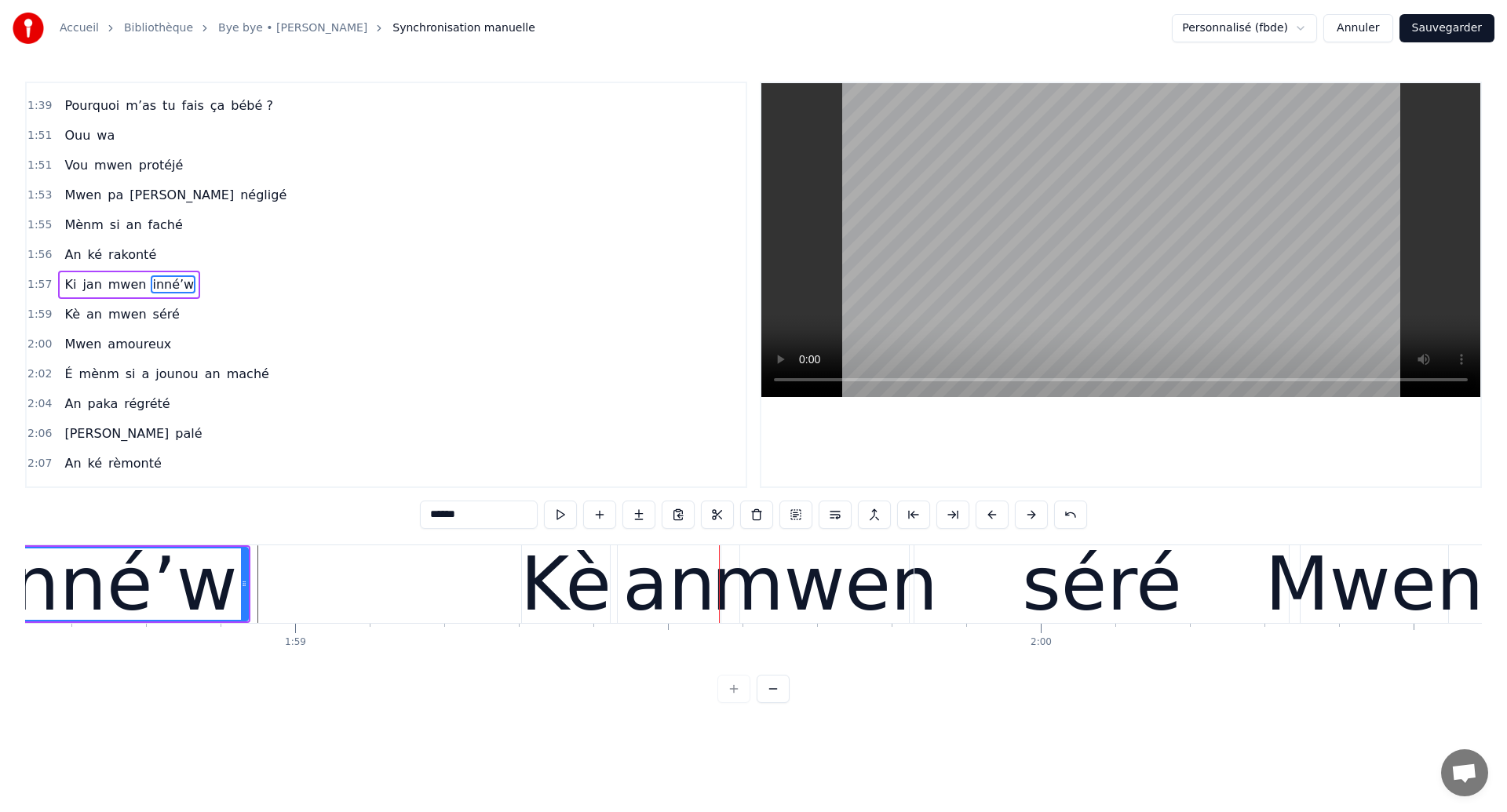
click at [105, 604] on div "inné’w" at bounding box center [114, 584] width 246 height 112
click at [542, 609] on div "Kè" at bounding box center [566, 584] width 91 height 112
type input "**"
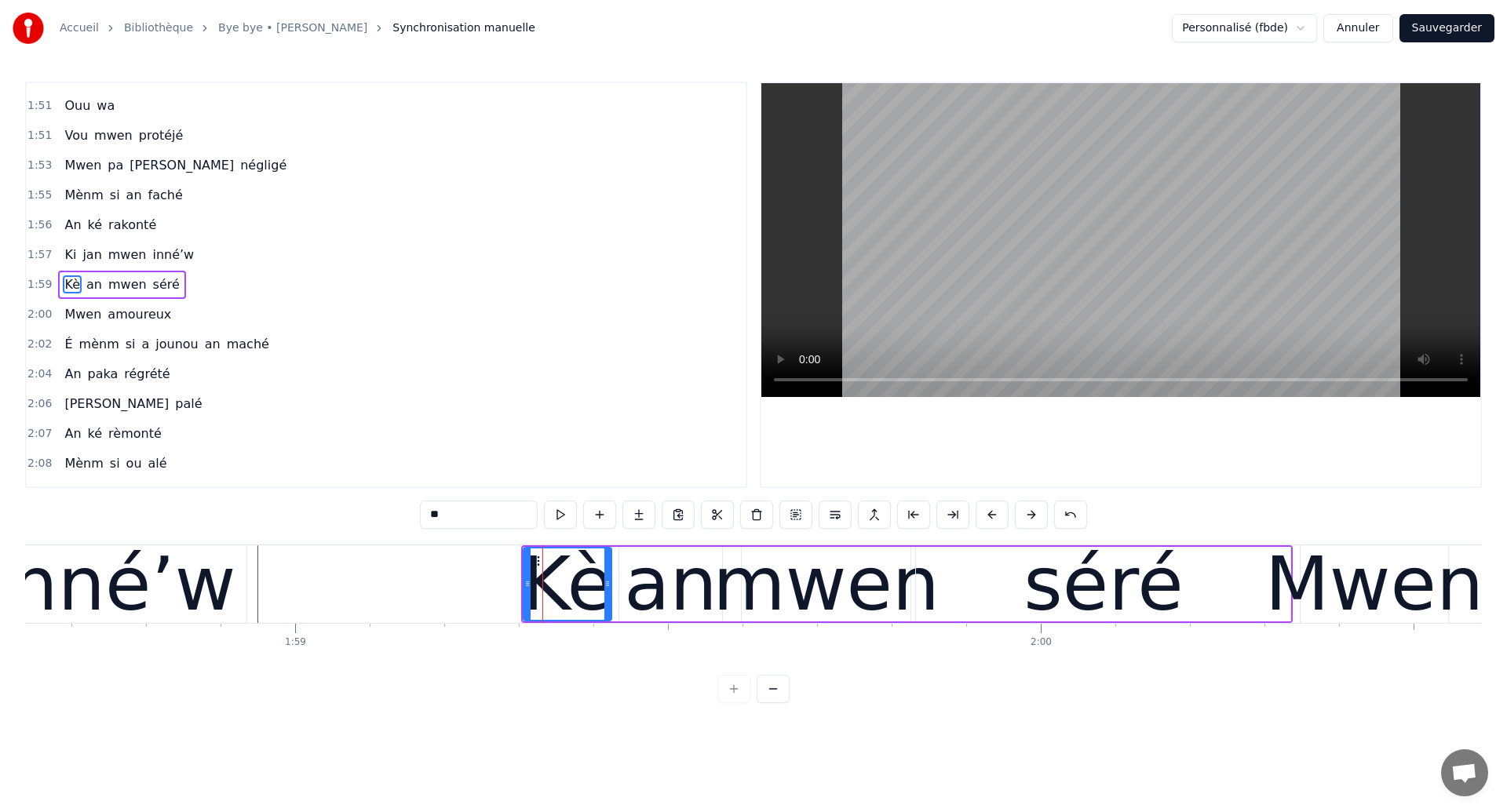
click at [155, 298] on div "Kè an mwen séré" at bounding box center [121, 284] width 127 height 28
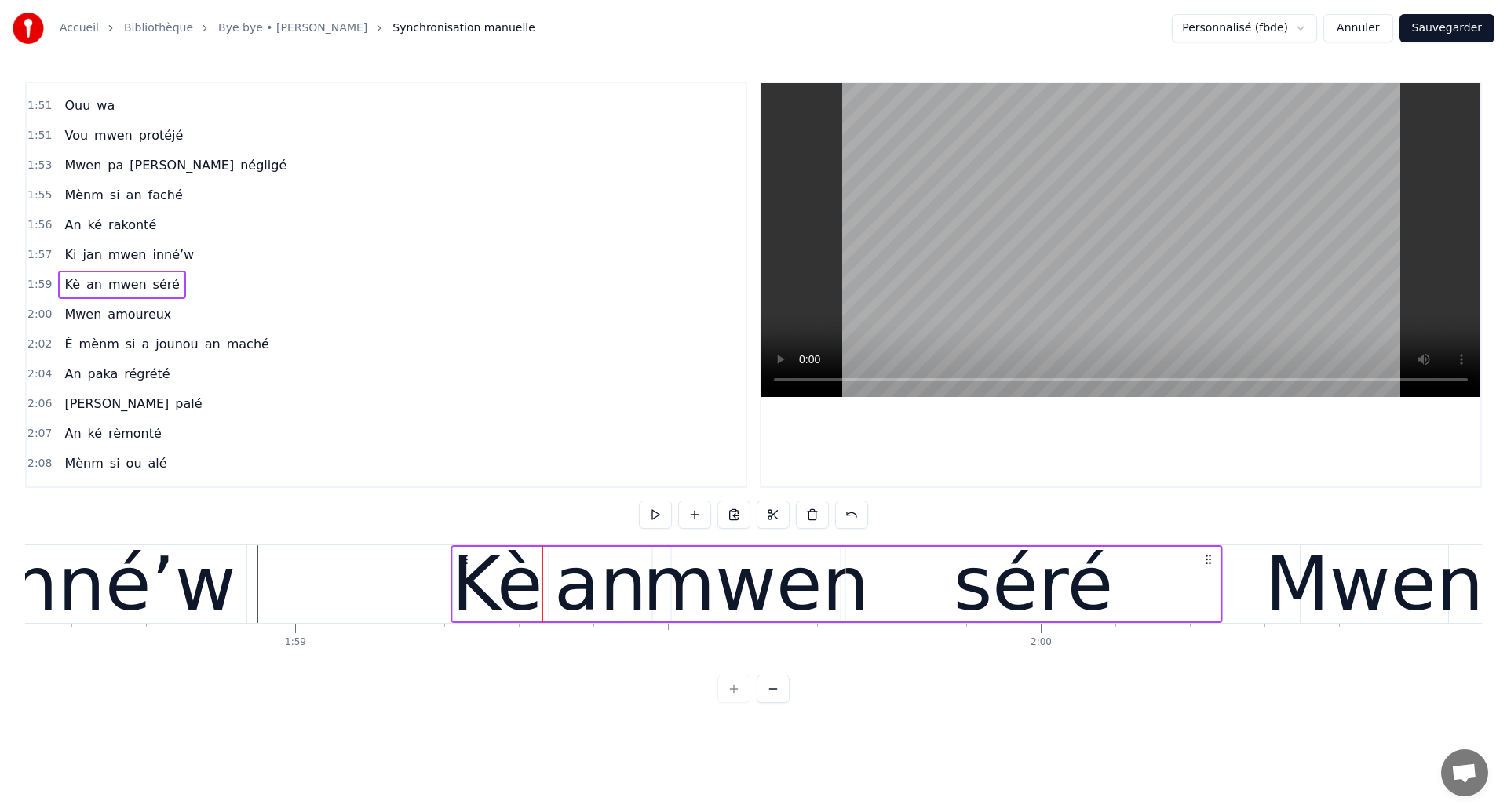
drag, startPoint x: 537, startPoint y: 556, endPoint x: 467, endPoint y: 584, distance: 75.4
click at [467, 584] on div "Kè an mwen séré" at bounding box center [836, 584] width 772 height 78
click at [100, 589] on div "inné’w" at bounding box center [112, 584] width 246 height 112
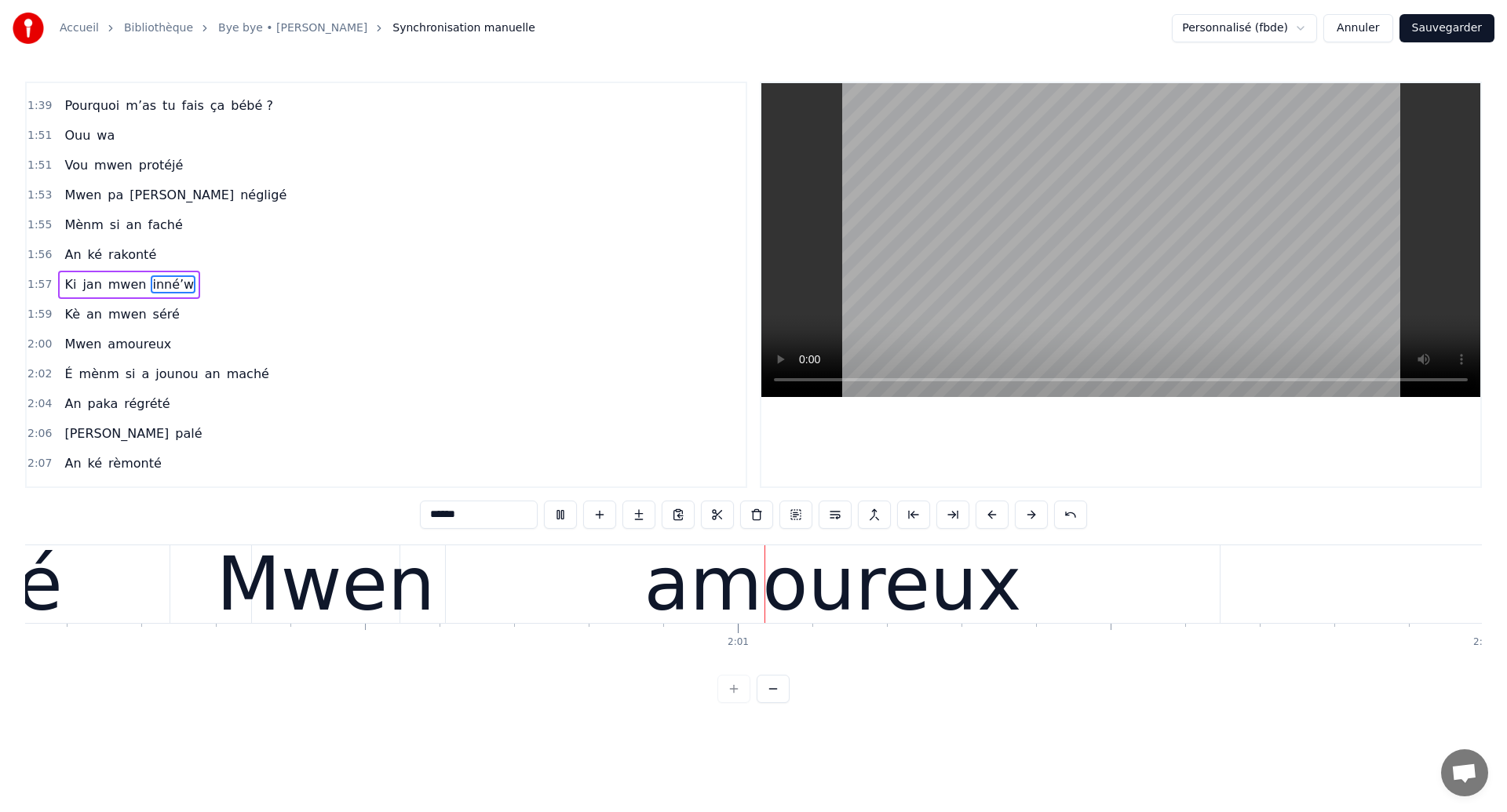
scroll to position [0, 89786]
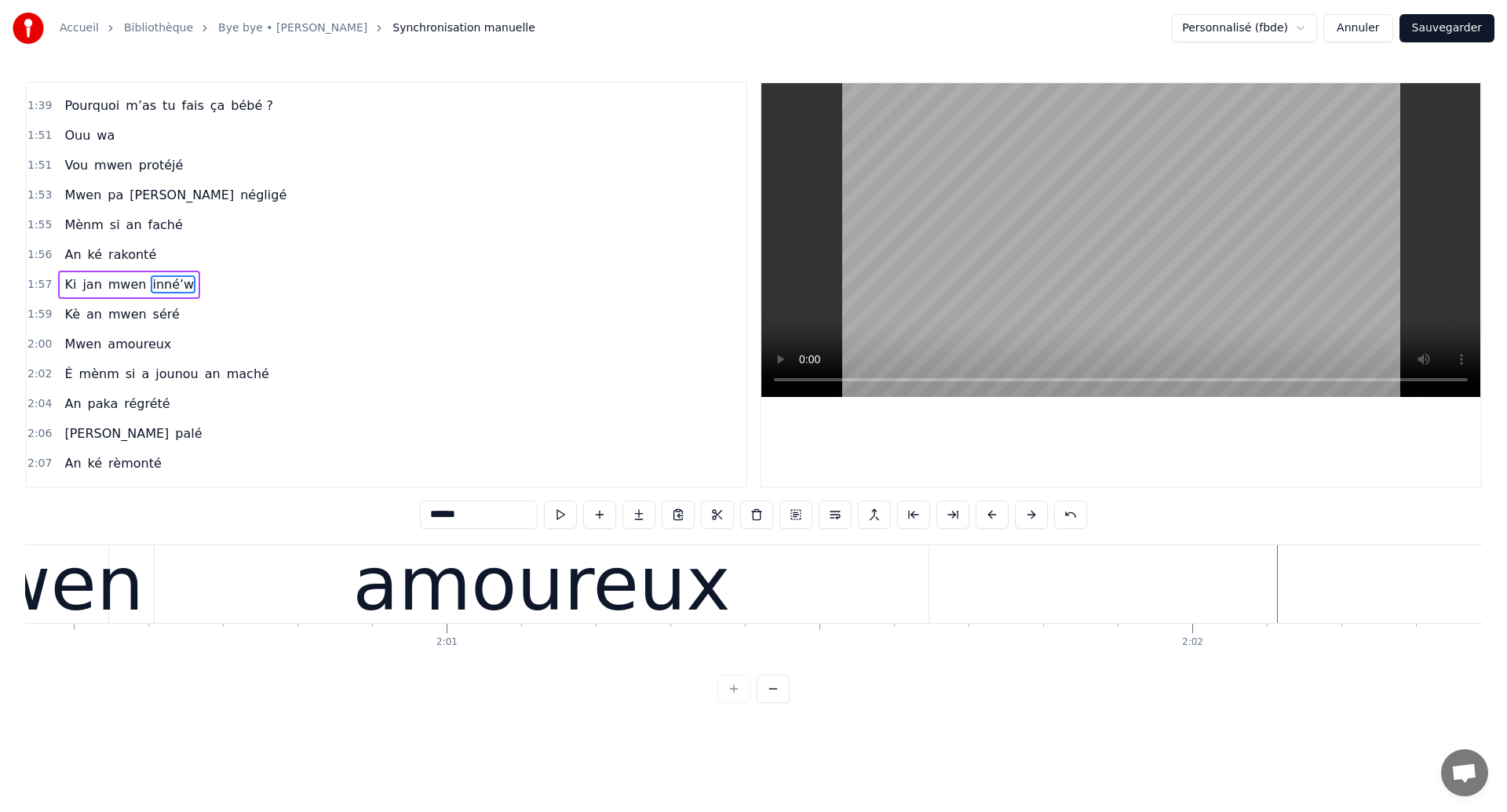
click at [69, 285] on span "Ki" at bounding box center [70, 284] width 15 height 18
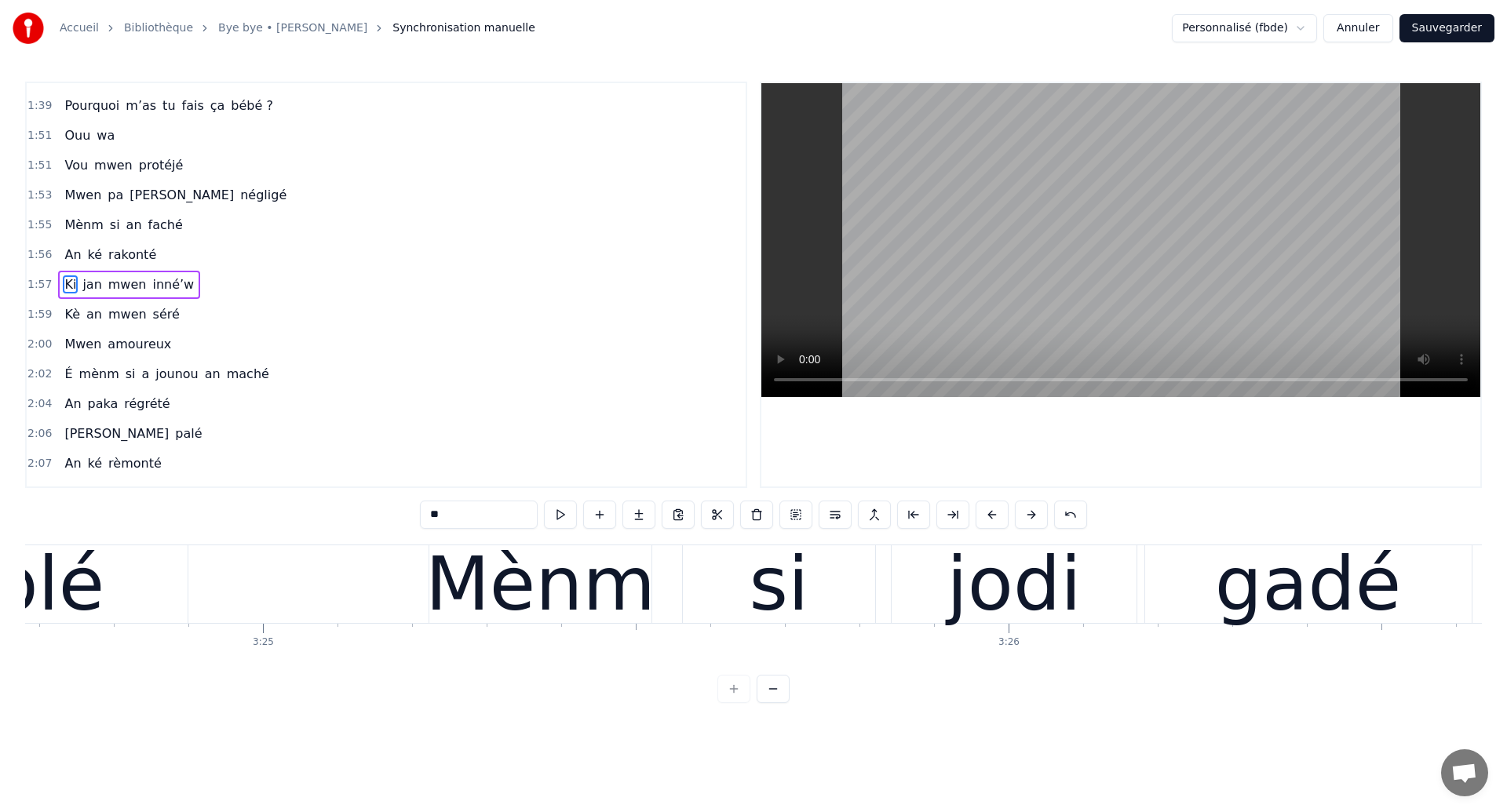
scroll to position [0, 152539]
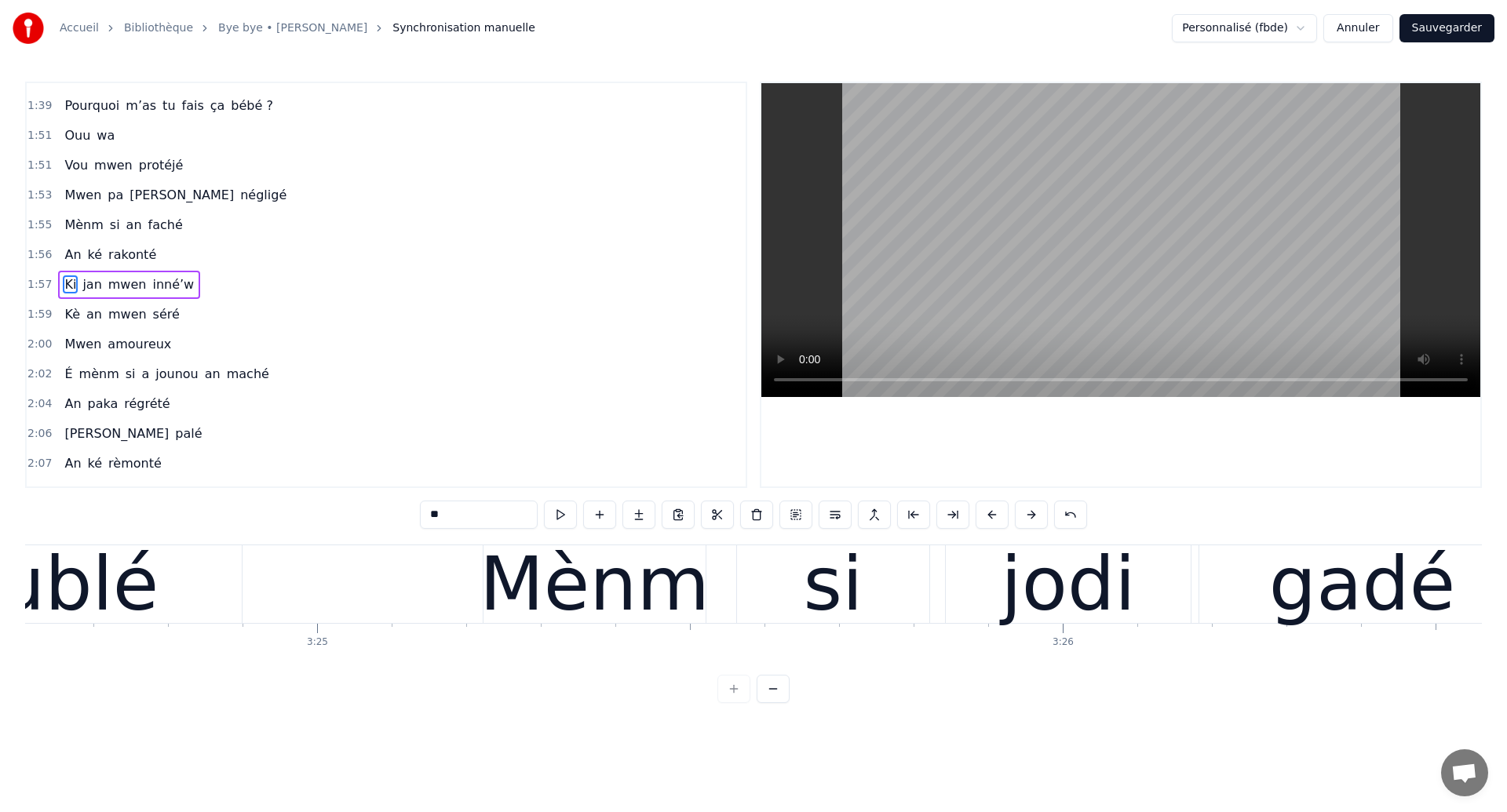
click at [137, 600] on div "troublé" at bounding box center [27, 584] width 431 height 78
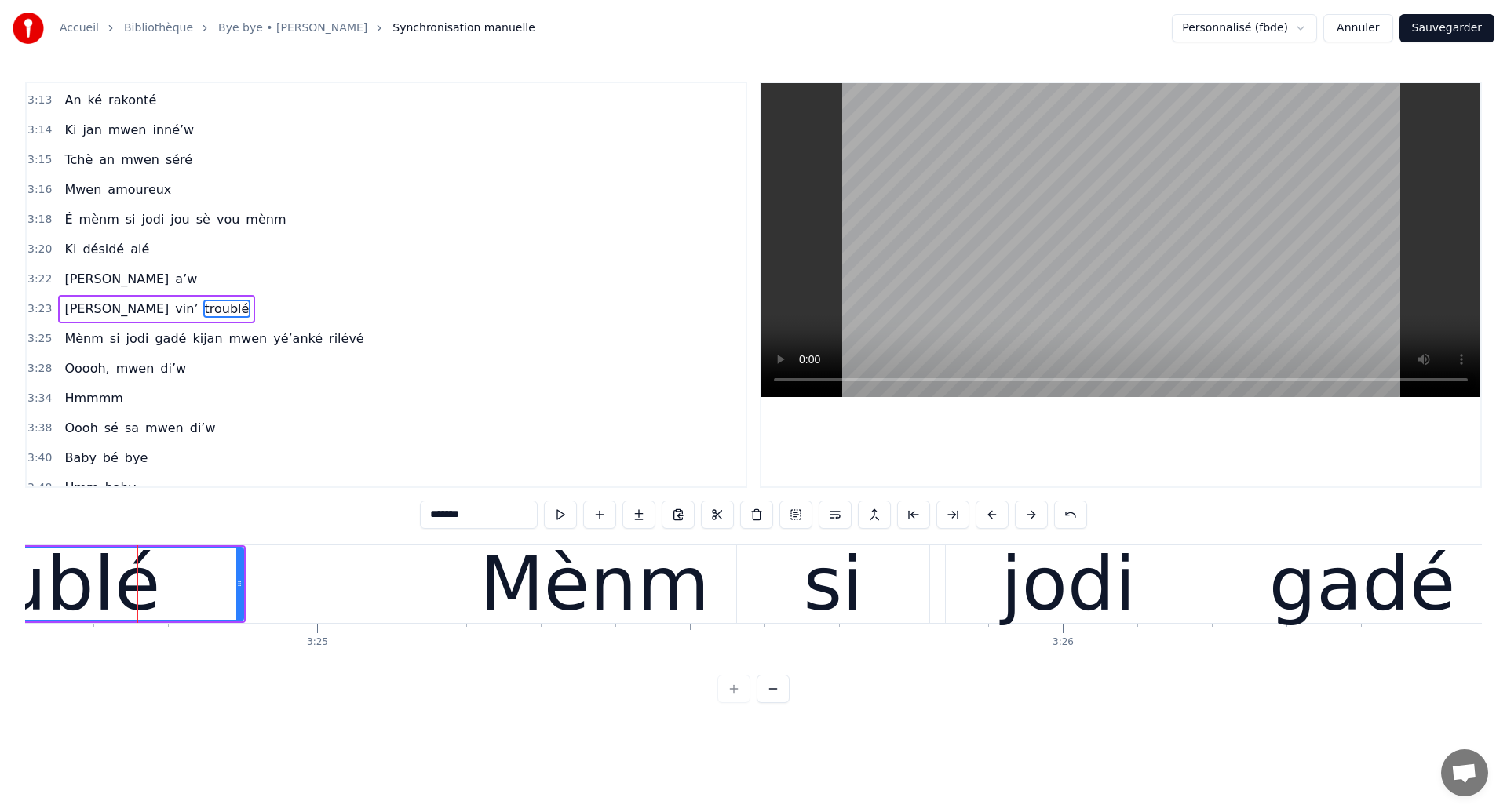
scroll to position [1871, 0]
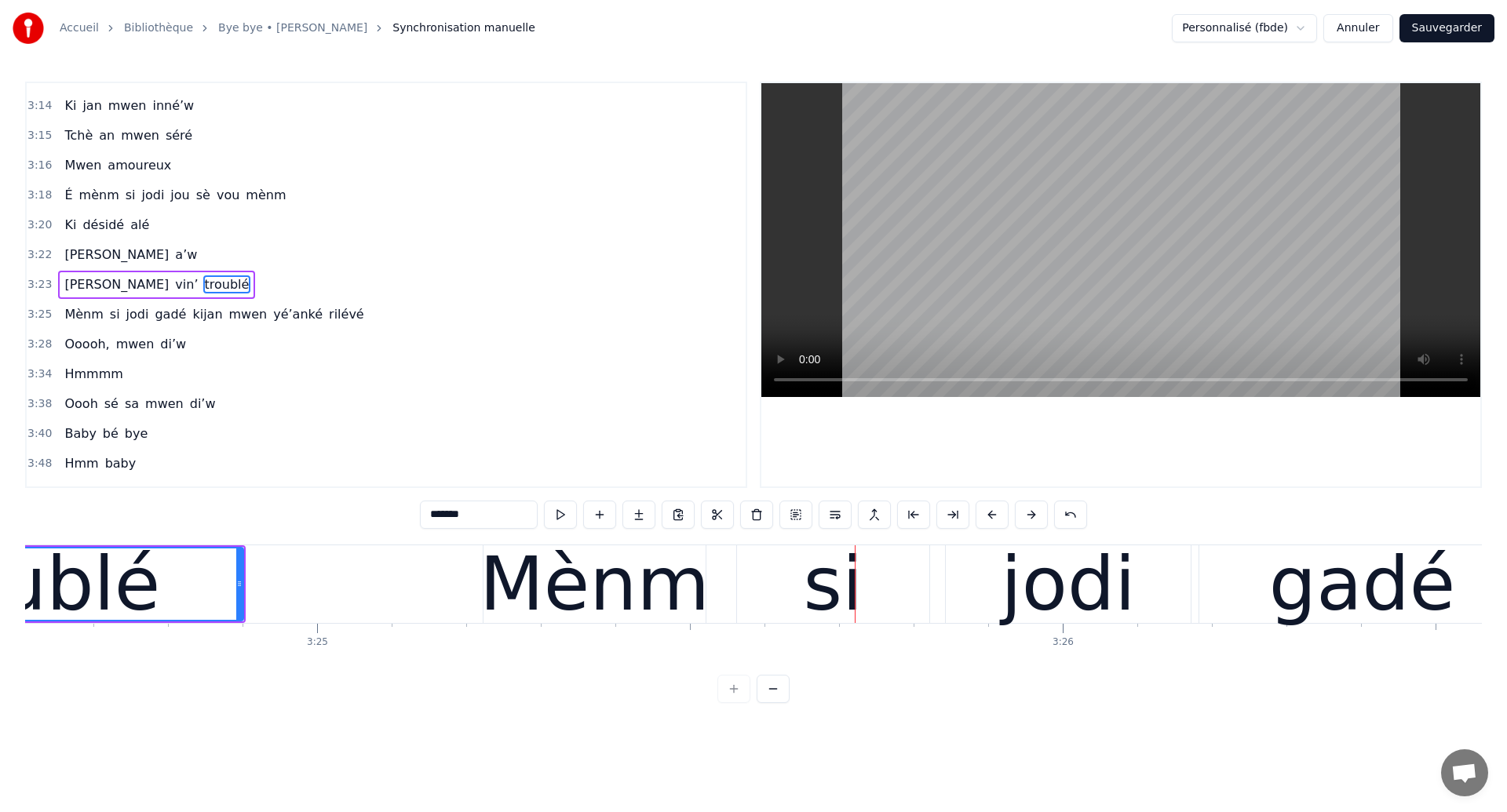
click at [122, 601] on div "troublé" at bounding box center [28, 584] width 266 height 112
click at [159, 601] on div "troublé" at bounding box center [28, 584] width 429 height 72
click at [620, 612] on div "Mènm" at bounding box center [594, 584] width 230 height 112
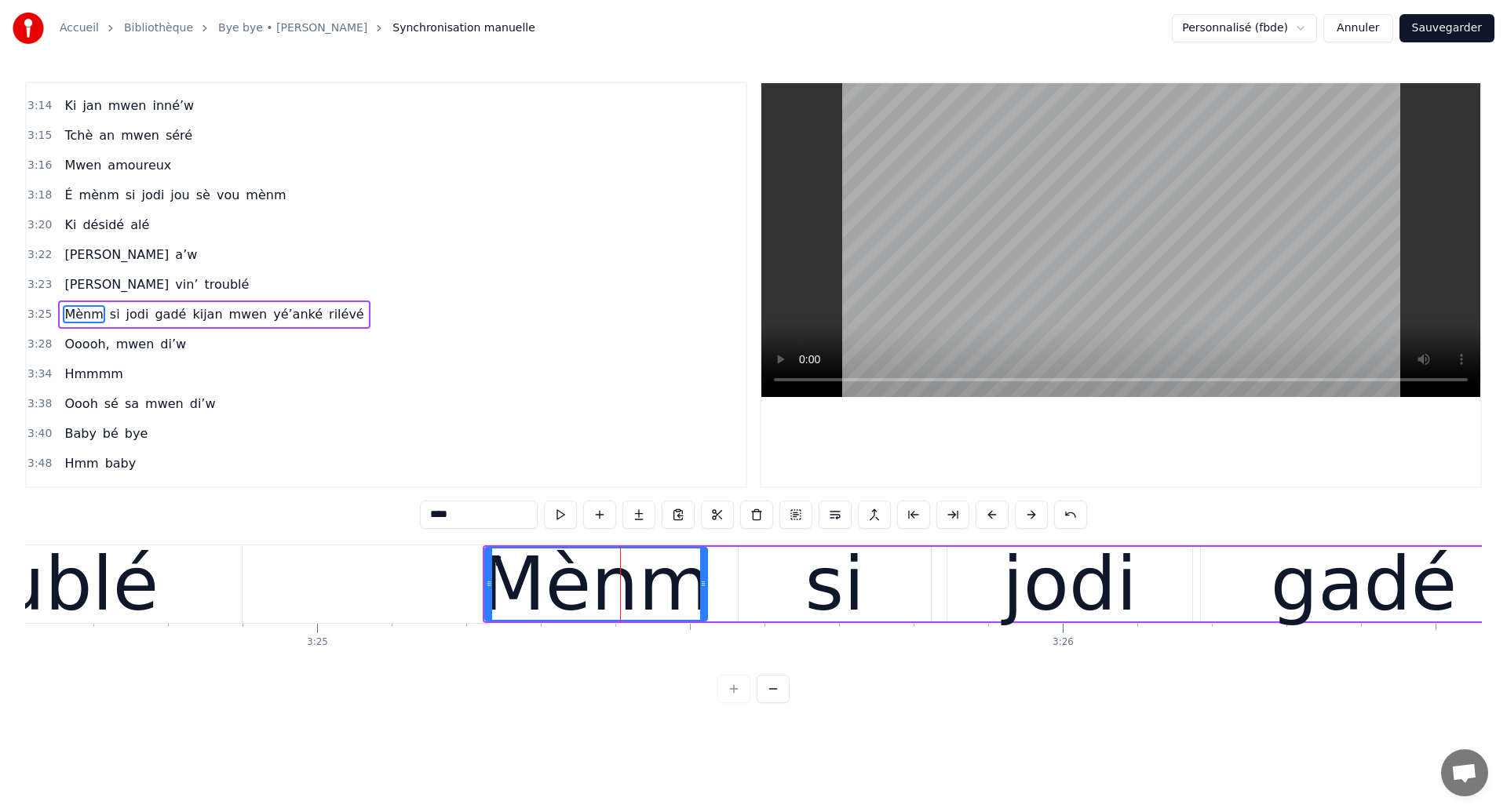
scroll to position [1901, 0]
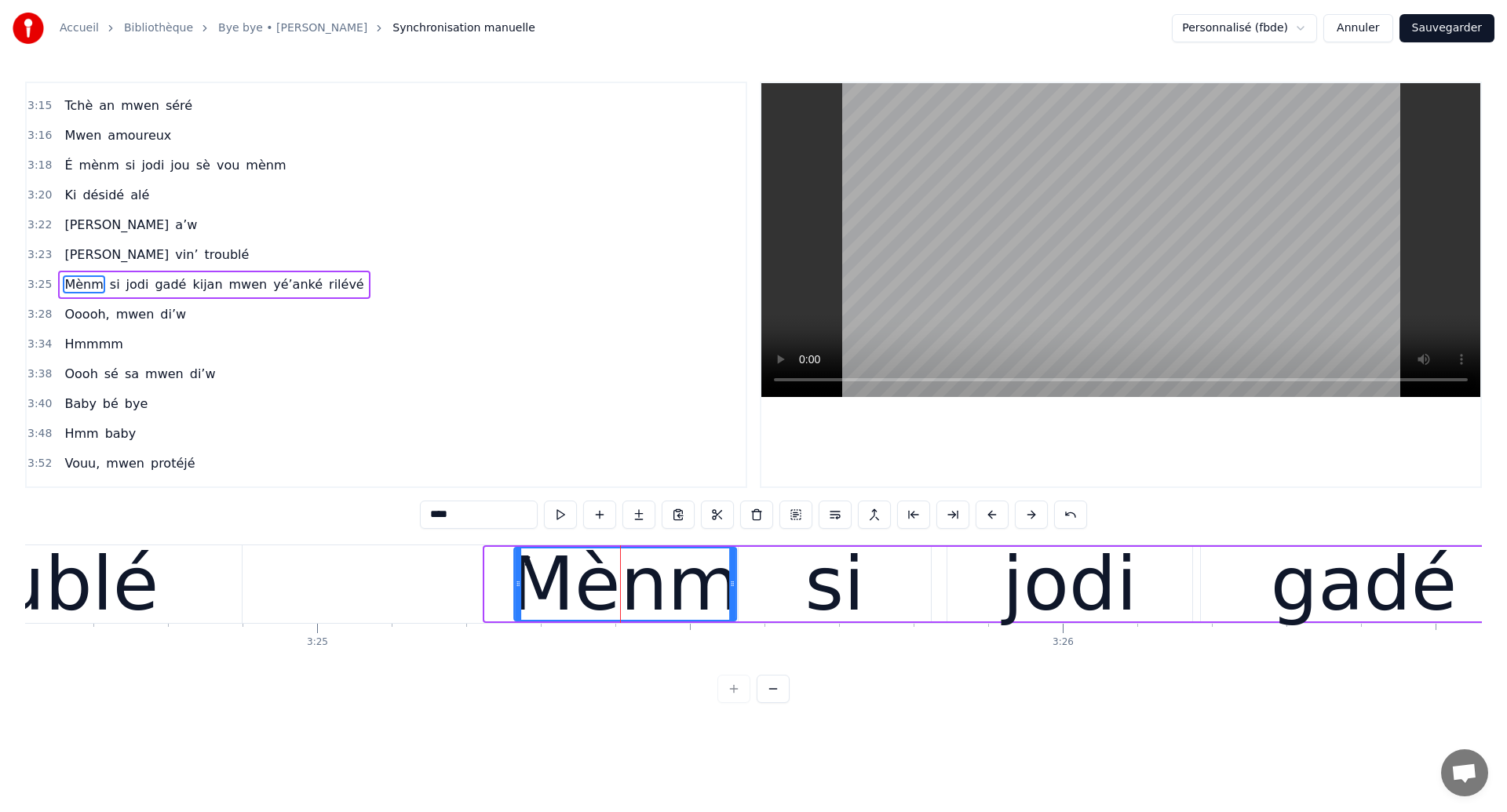
drag, startPoint x: 497, startPoint y: 563, endPoint x: 526, endPoint y: 572, distance: 30.4
click at [526, 572] on div "Mènm" at bounding box center [625, 584] width 221 height 72
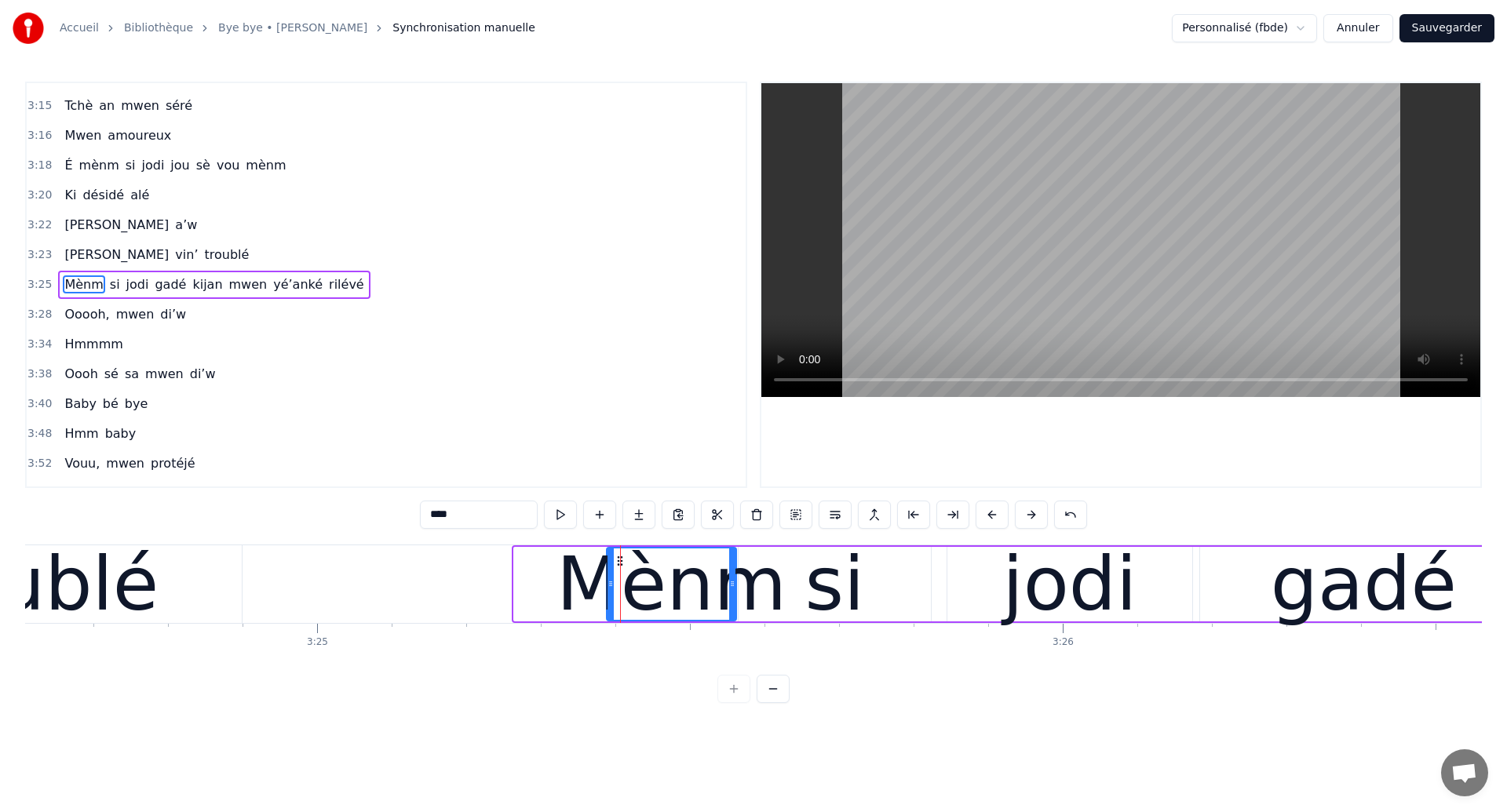
drag, startPoint x: 514, startPoint y: 590, endPoint x: 607, endPoint y: 630, distance: 101.2
click at [608, 620] on div "Mènm" at bounding box center [672, 584] width 128 height 72
click at [185, 607] on div "troublé" at bounding box center [27, 584] width 431 height 78
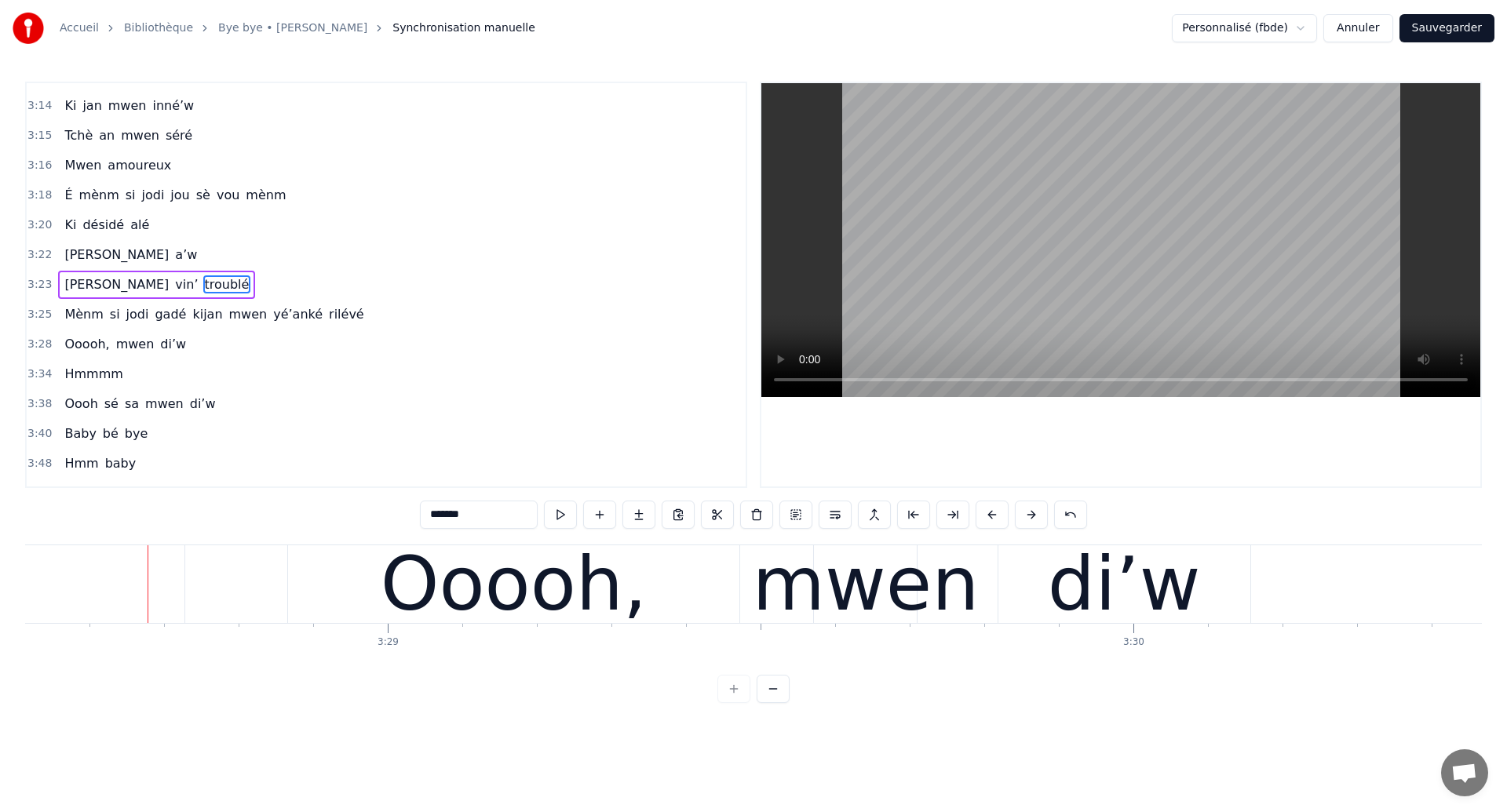
scroll to position [0, 155494]
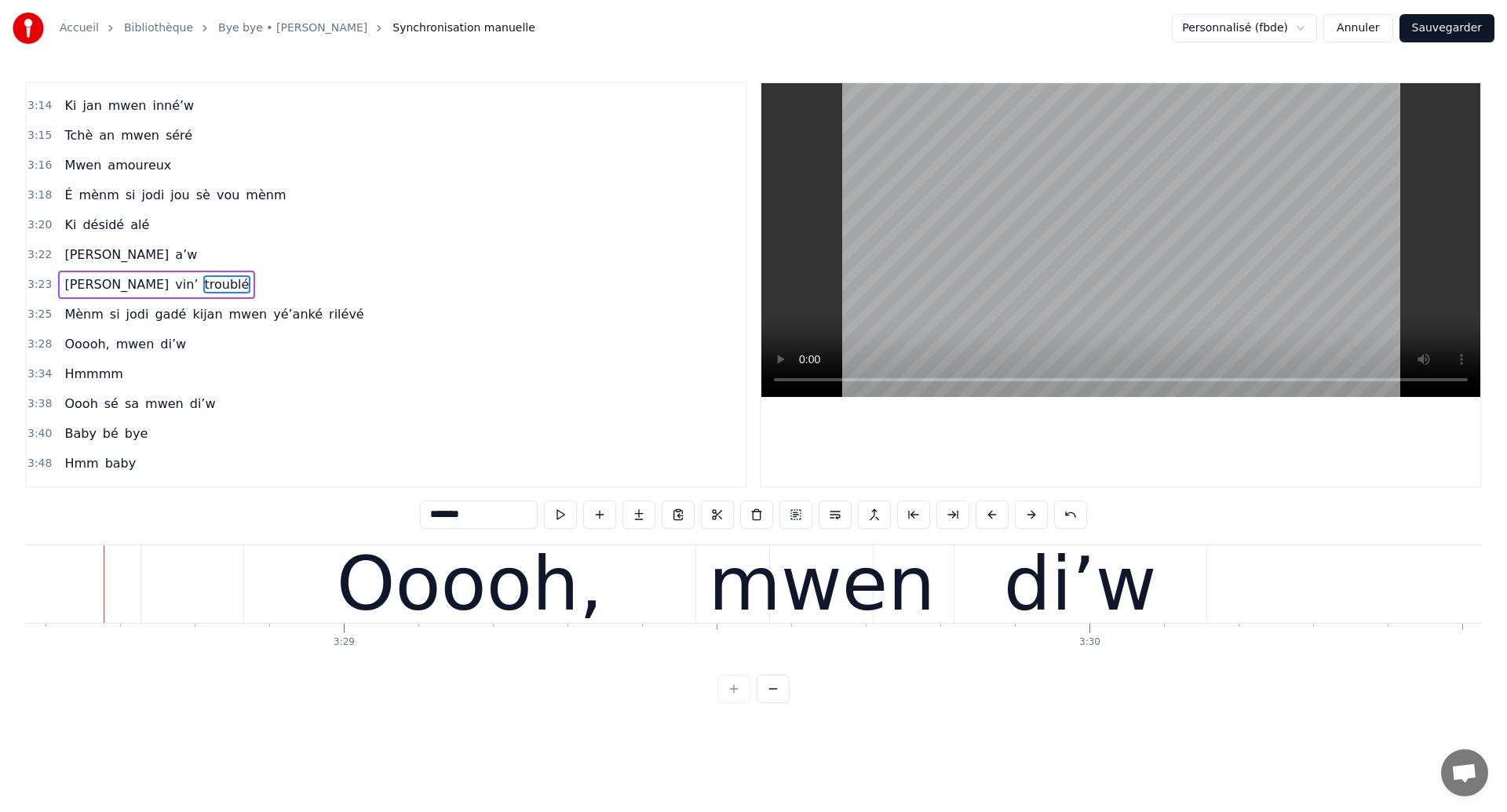
click at [75, 310] on span "Mènm" at bounding box center [84, 314] width 41 height 18
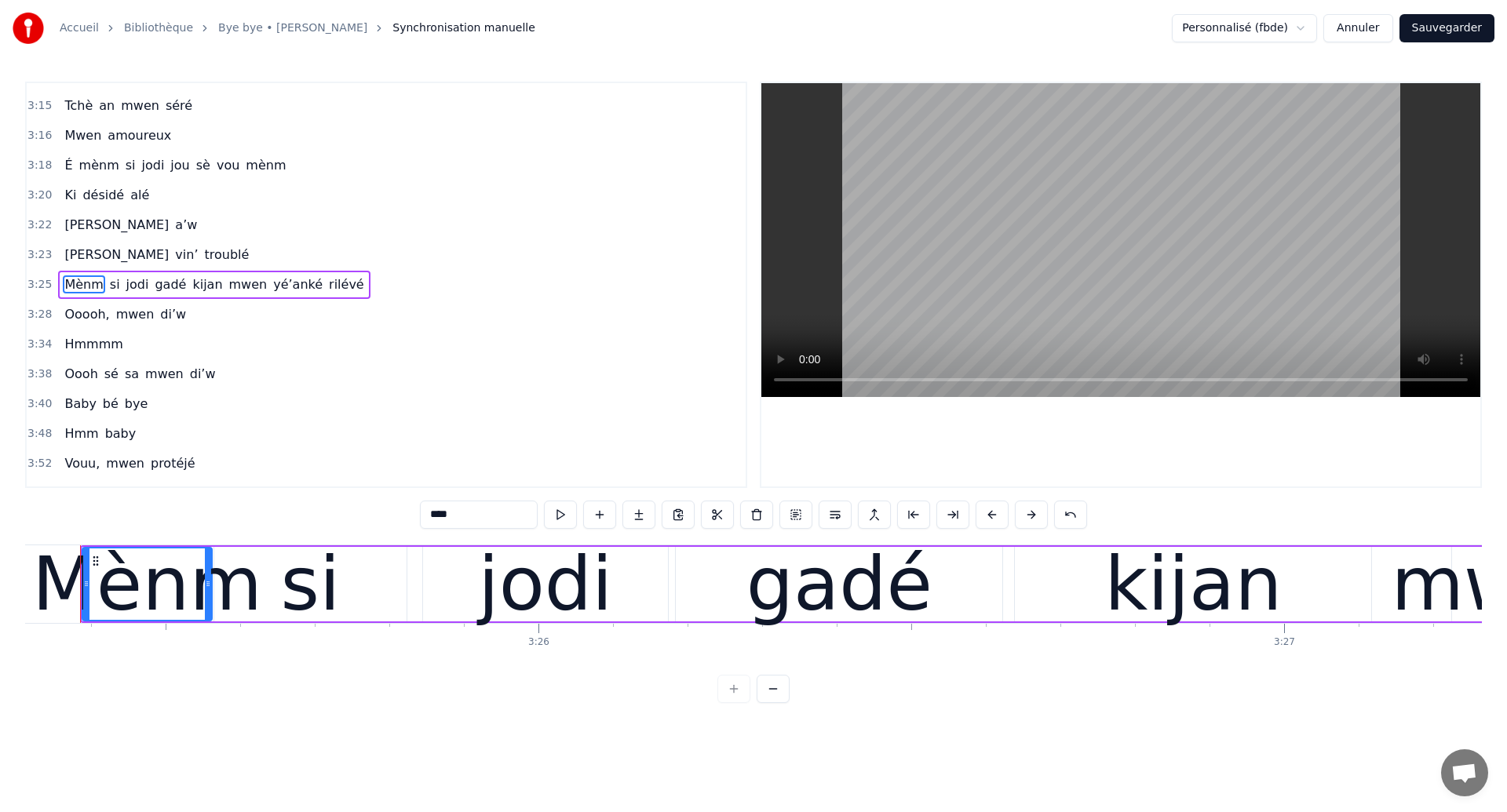
scroll to position [0, 153040]
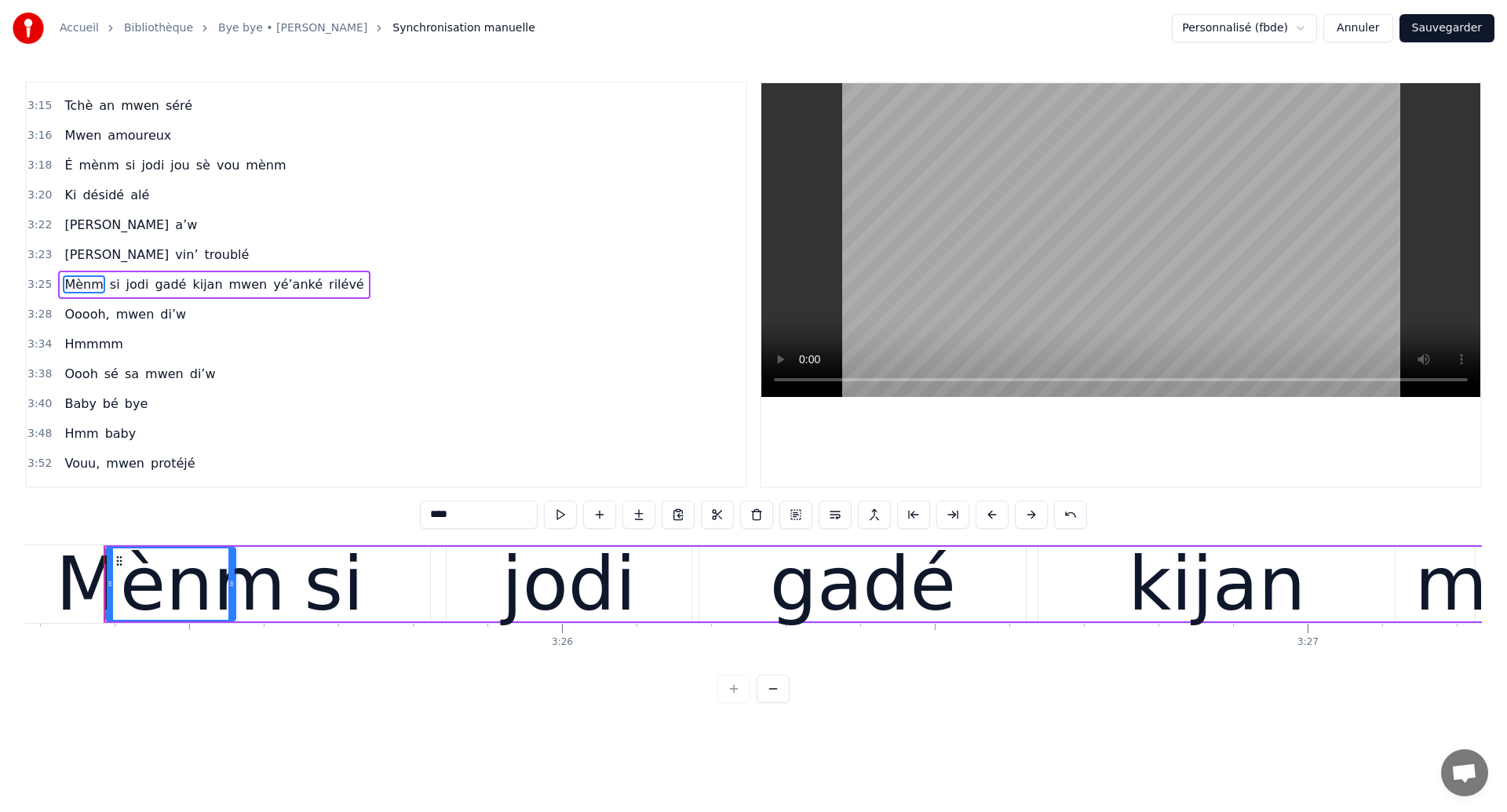
click at [66, 251] on span "Ja" at bounding box center [116, 254] width 108 height 18
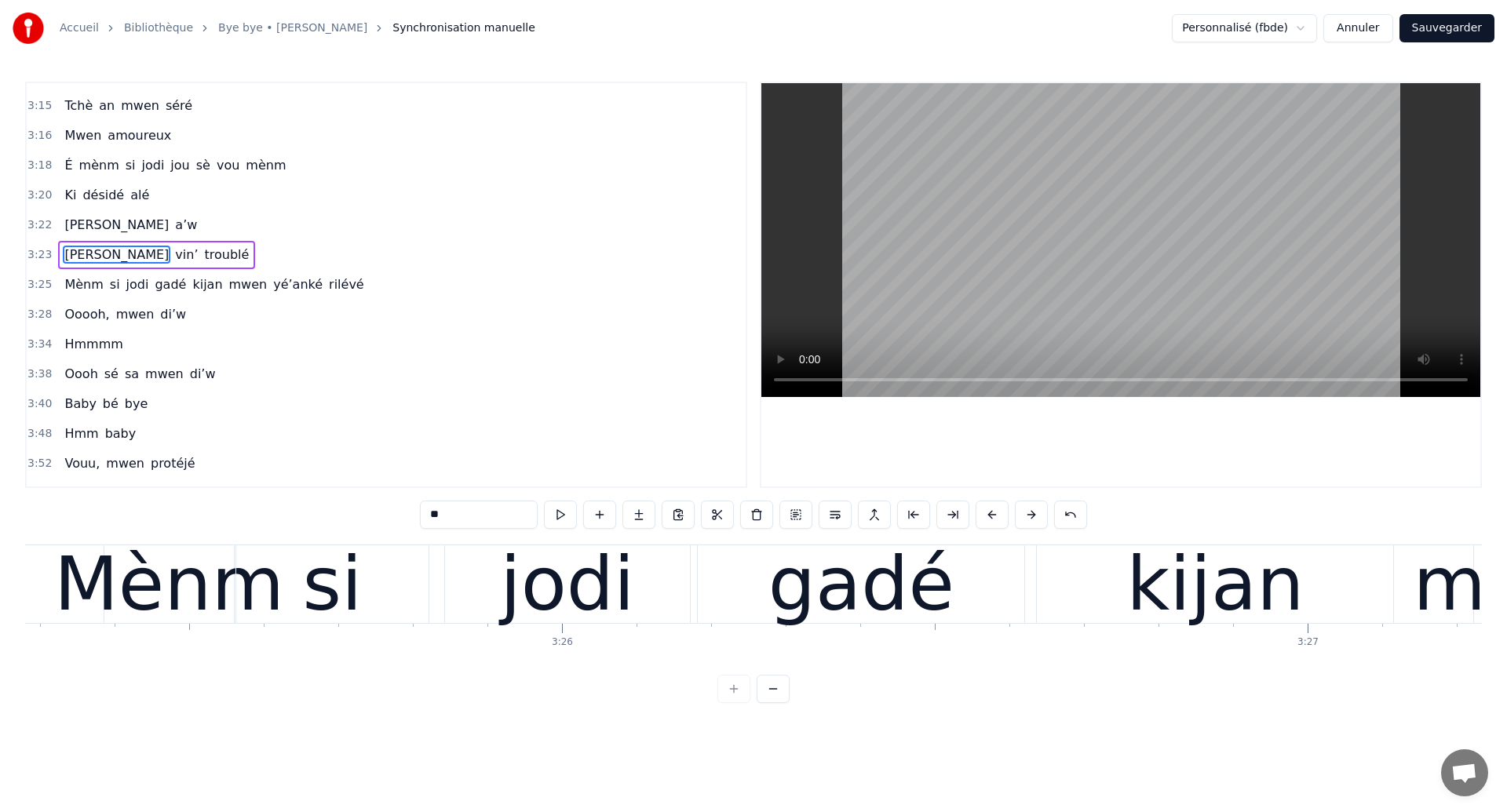
scroll to position [1871, 0]
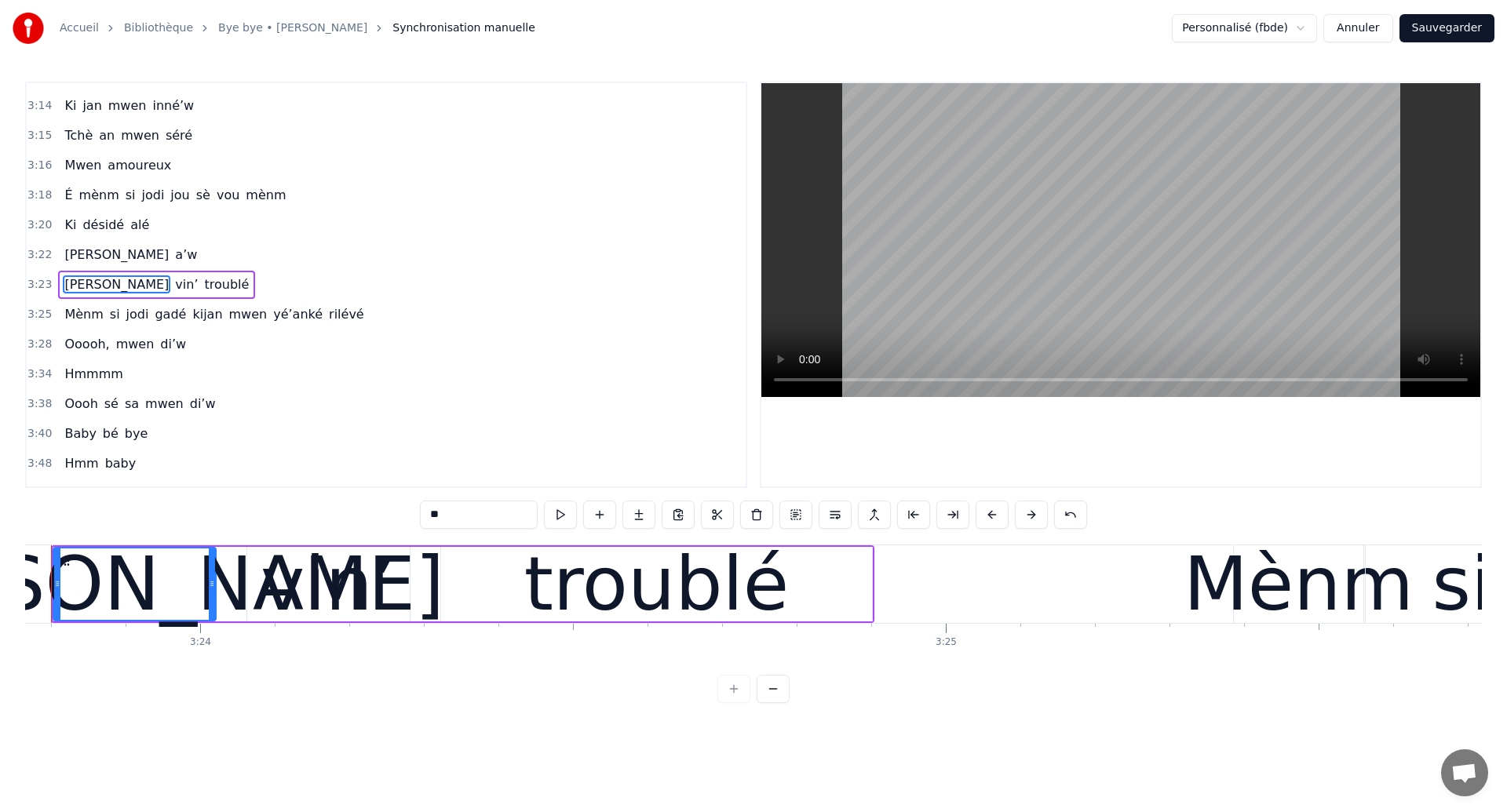
click at [65, 200] on span "É" at bounding box center [68, 195] width 11 height 18
type input "*"
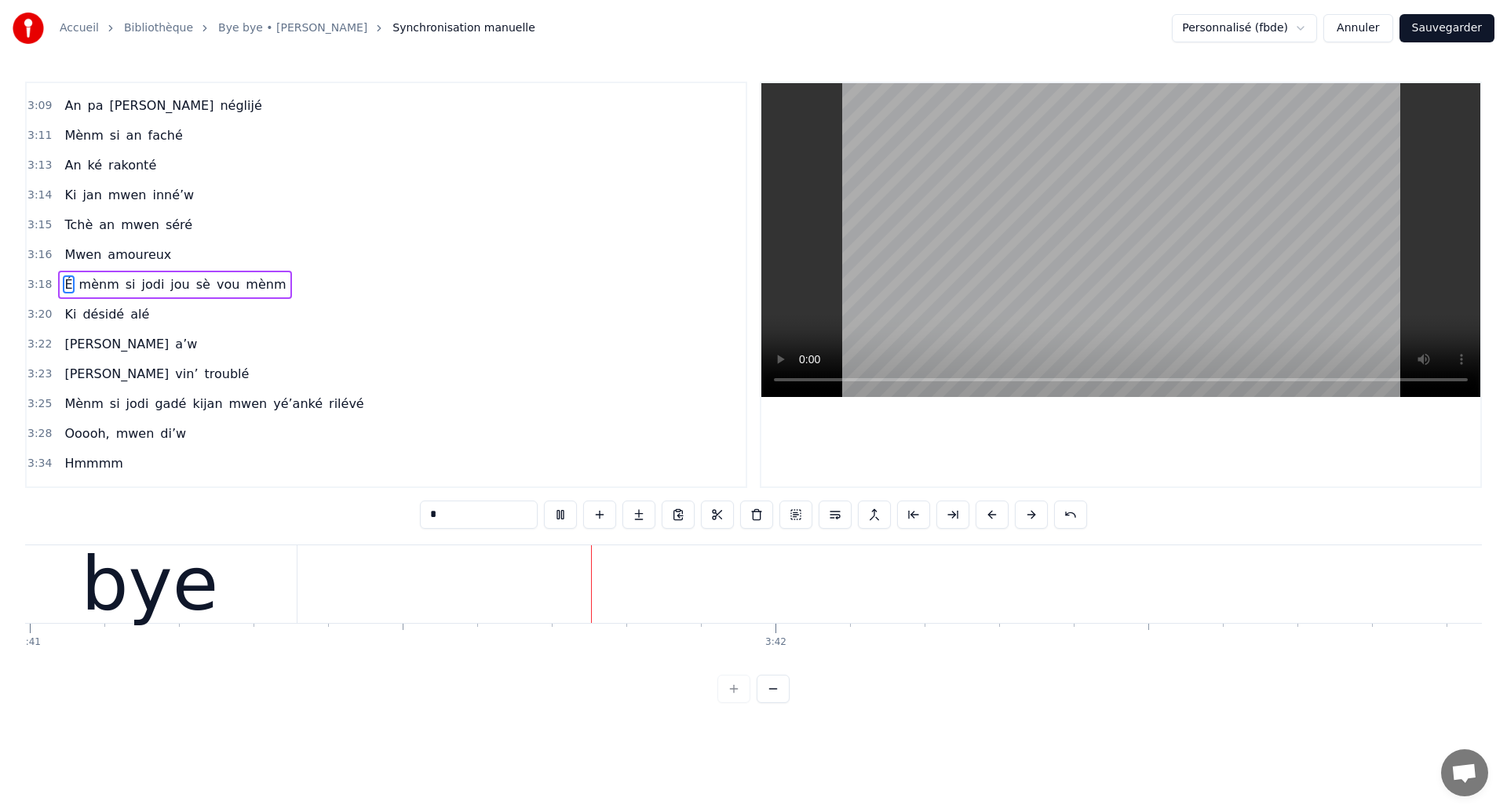
scroll to position [0, 164760]
click at [1451, 39] on button "Sauvegarder" at bounding box center [1447, 28] width 95 height 28
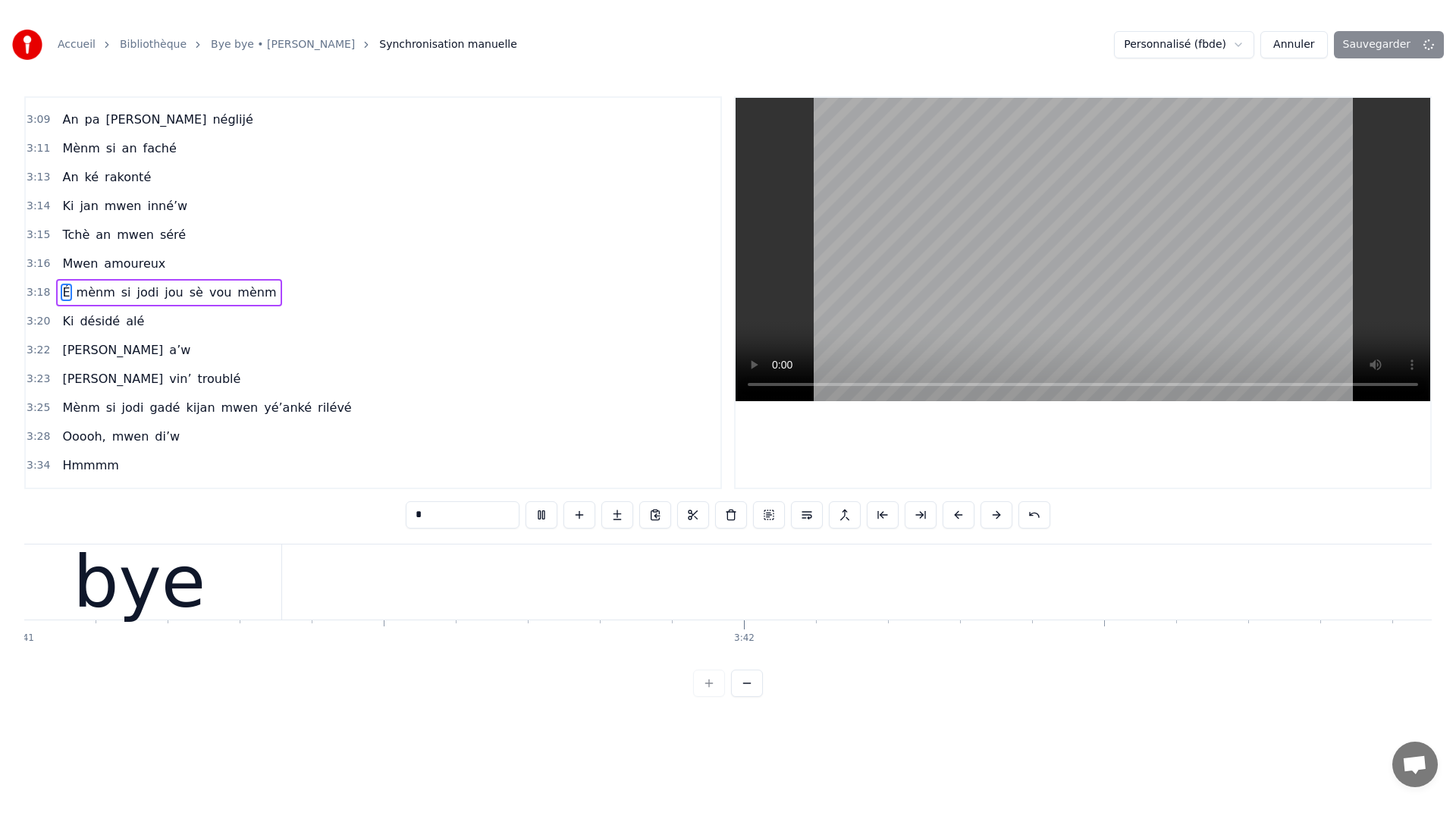
scroll to position [0, 159261]
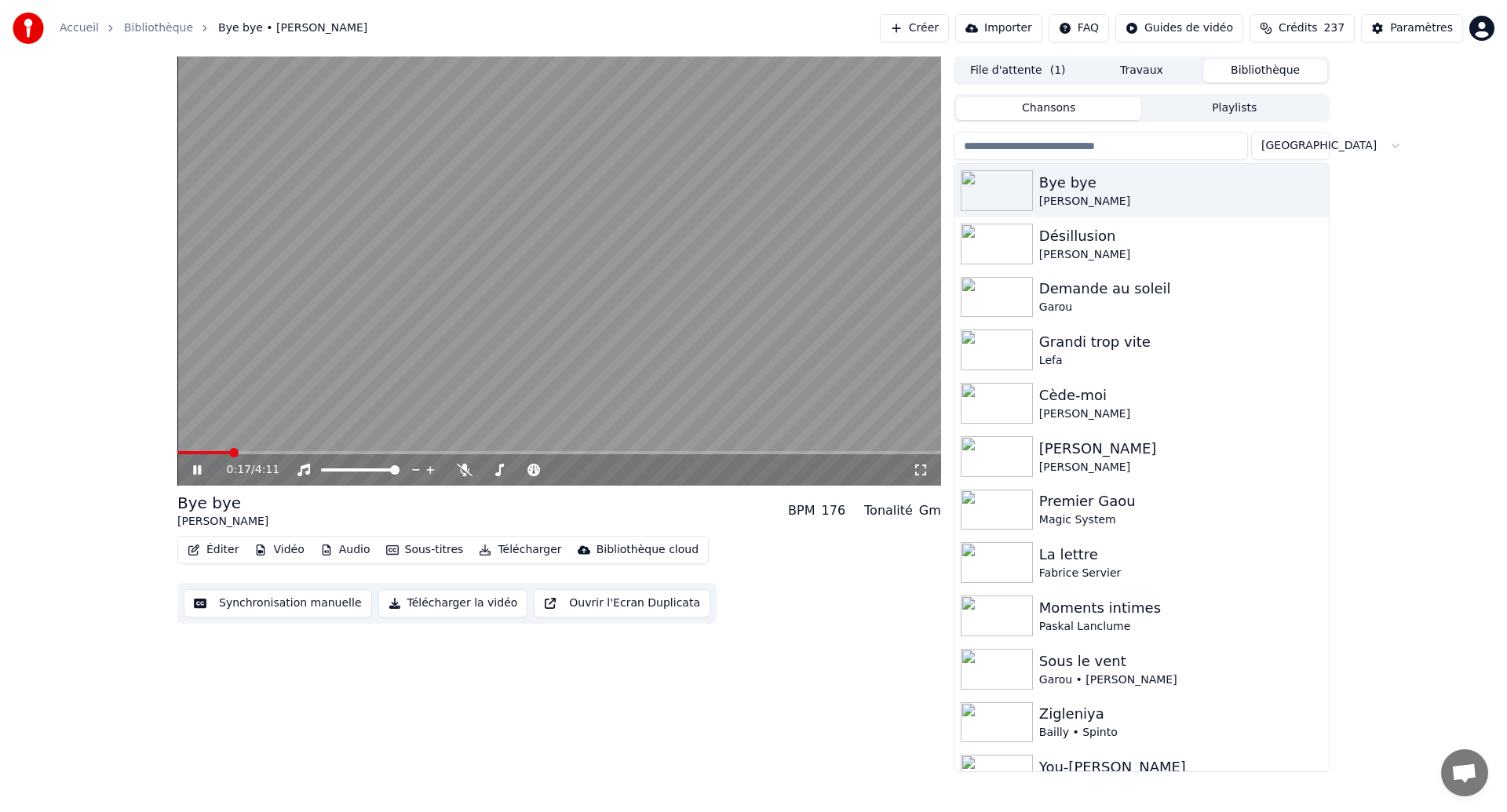
click at [516, 324] on video at bounding box center [560, 272] width 764 height 429
click at [395, 248] on video at bounding box center [560, 272] width 764 height 429
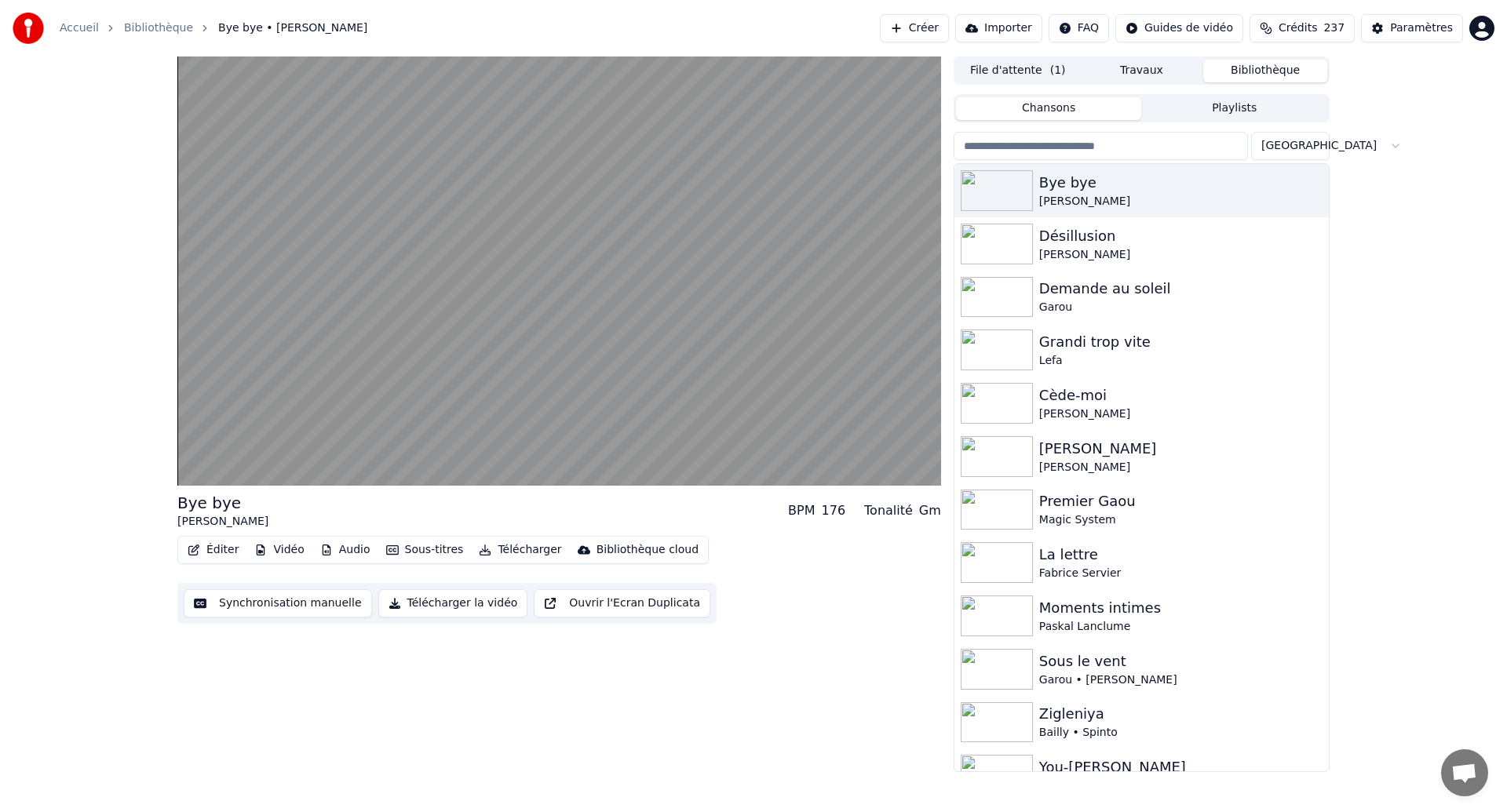
click at [395, 248] on video at bounding box center [560, 272] width 764 height 429
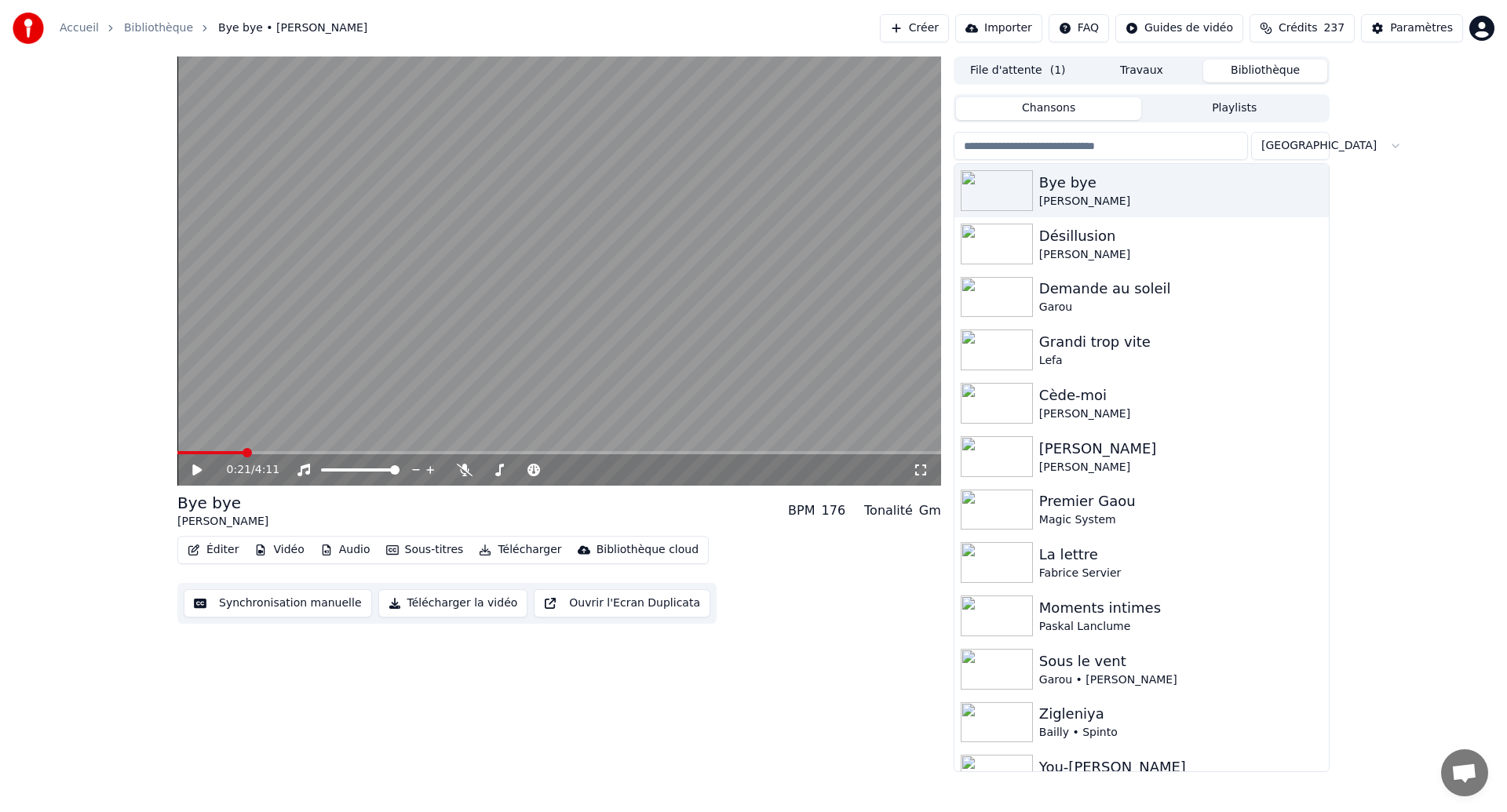
click at [205, 447] on video at bounding box center [560, 272] width 764 height 429
click at [190, 457] on div "0:22 / 4:11" at bounding box center [560, 470] width 764 height 31
click at [187, 453] on span at bounding box center [182, 453] width 9 height 3
click at [922, 467] on icon at bounding box center [921, 470] width 16 height 13
